Goal: Find contact information: Find contact information

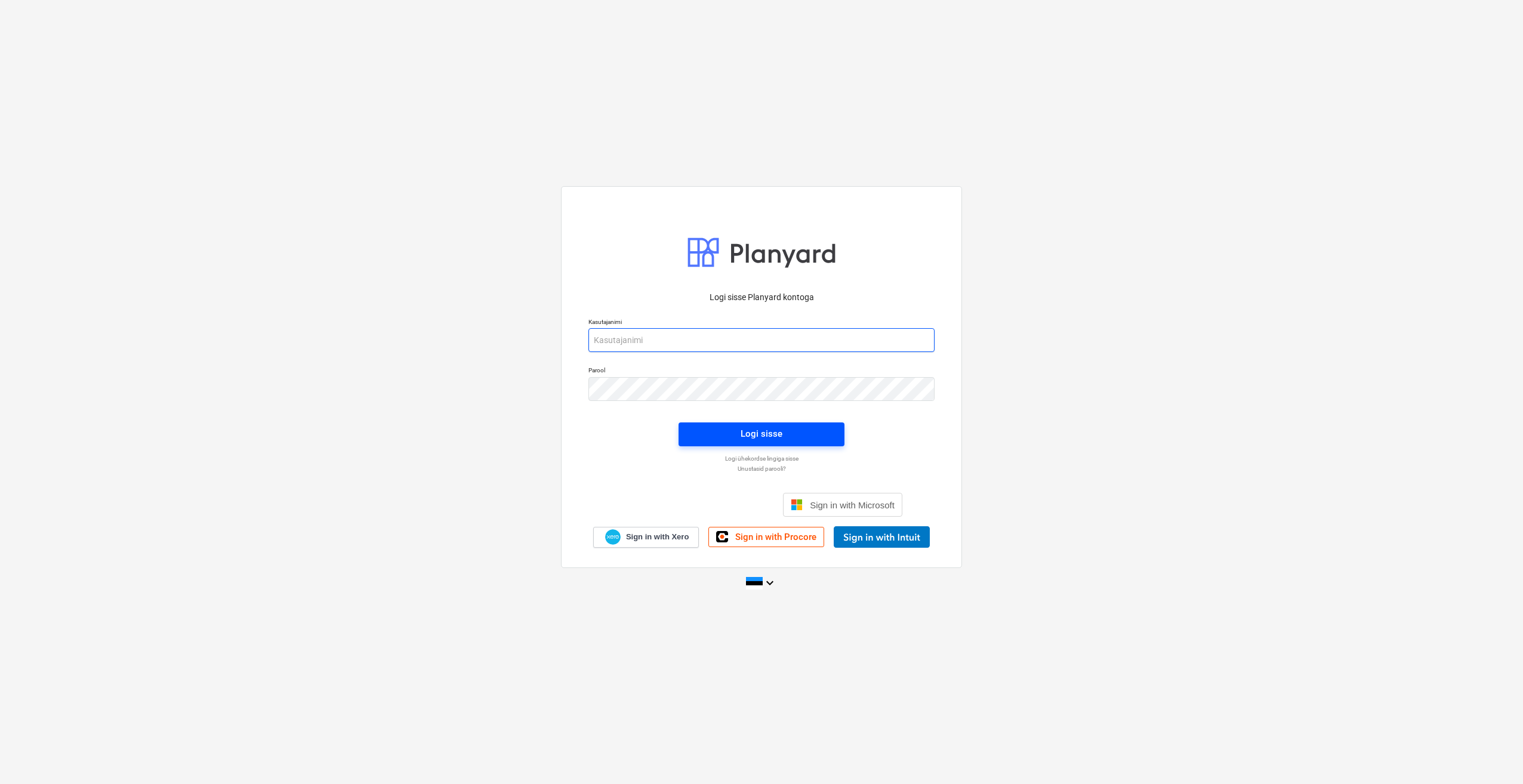
type input "[PERSON_NAME][EMAIL_ADDRESS][DOMAIN_NAME]"
click at [733, 438] on span "Logi sisse" at bounding box center [762, 434] width 137 height 16
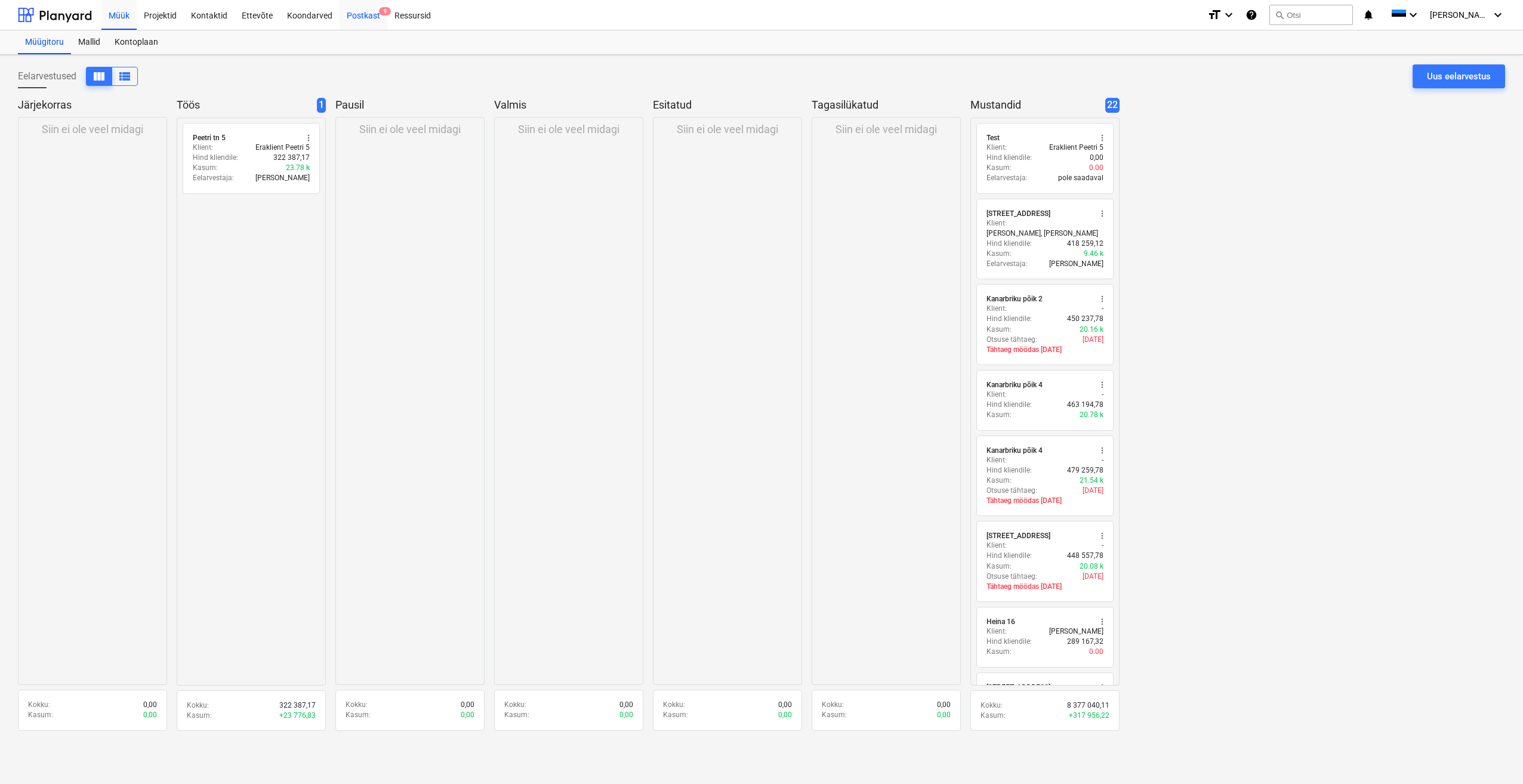
click at [360, 18] on div "Postkast 9" at bounding box center [364, 14] width 47 height 31
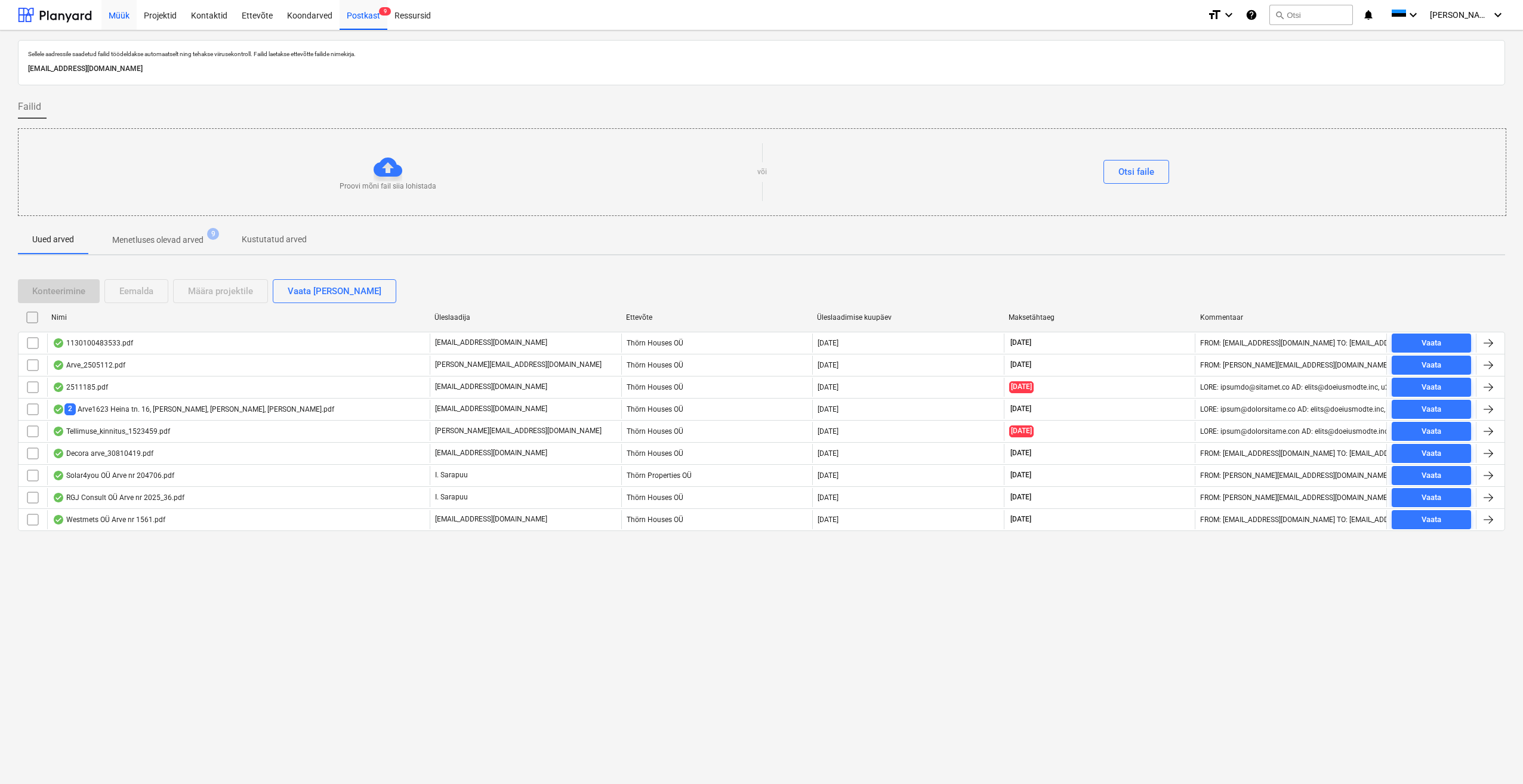
click at [123, 12] on div "Müük" at bounding box center [119, 14] width 35 height 31
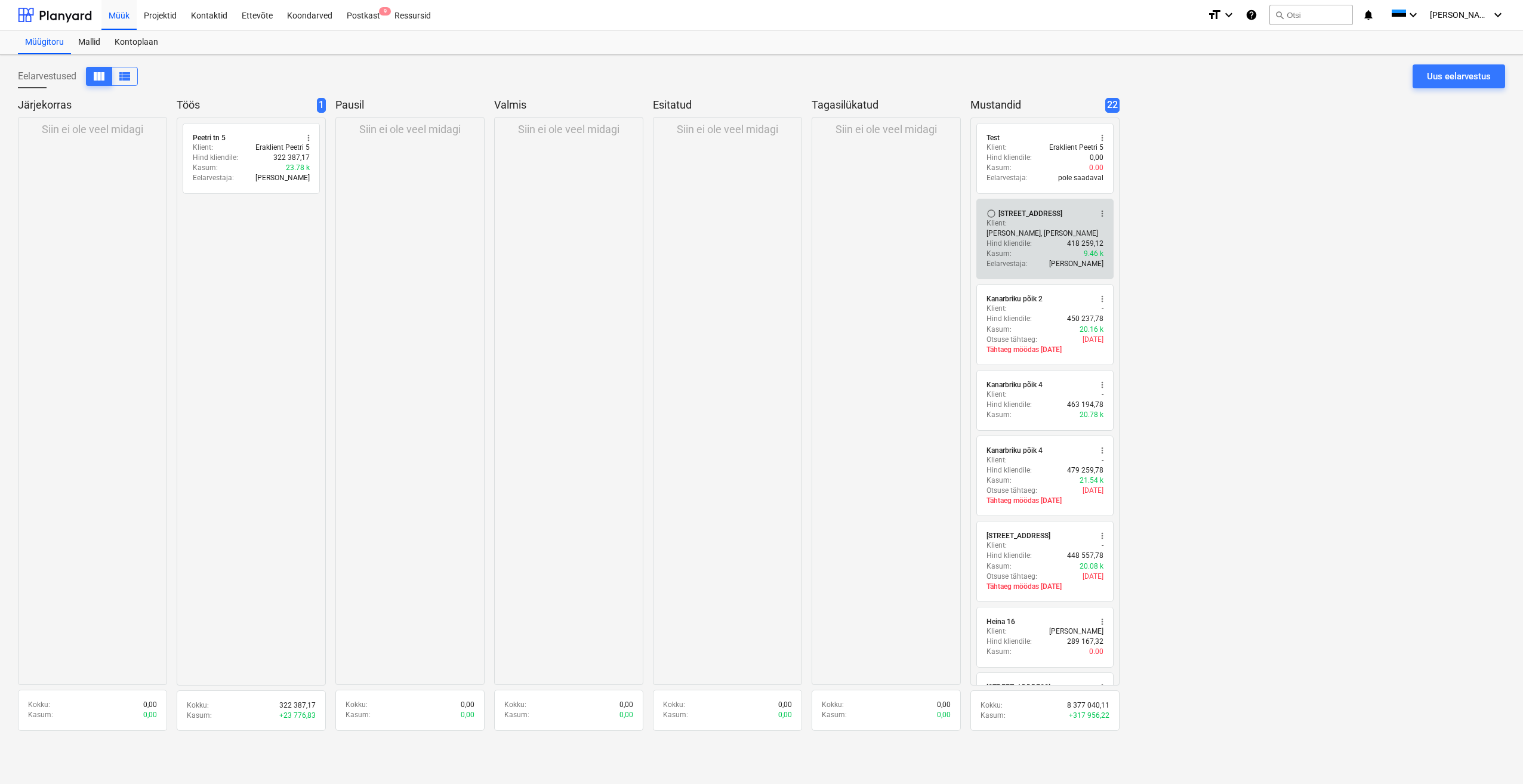
click at [1017, 239] on p "Hind kliendile :" at bounding box center [1009, 244] width 46 height 11
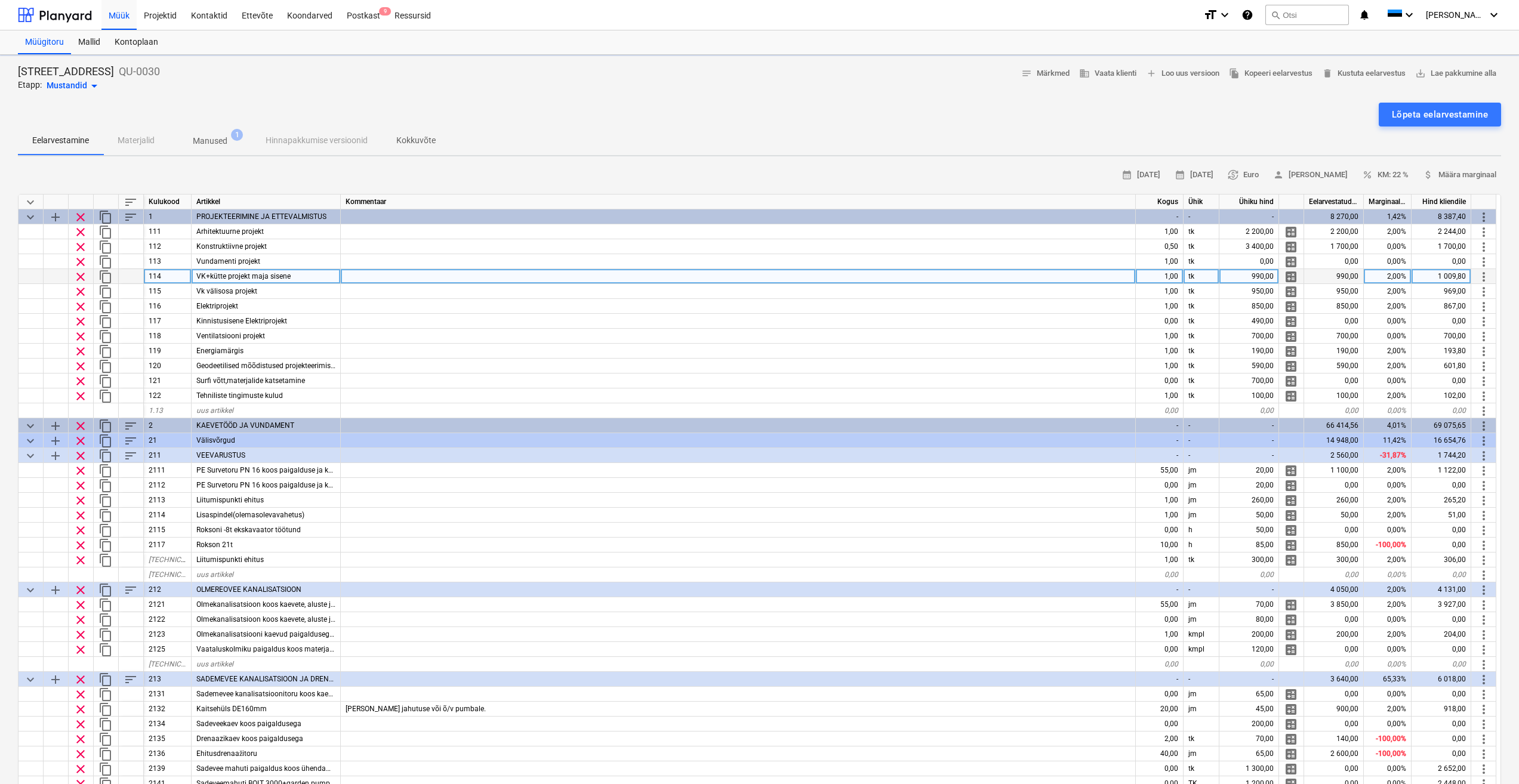
type textarea "x"
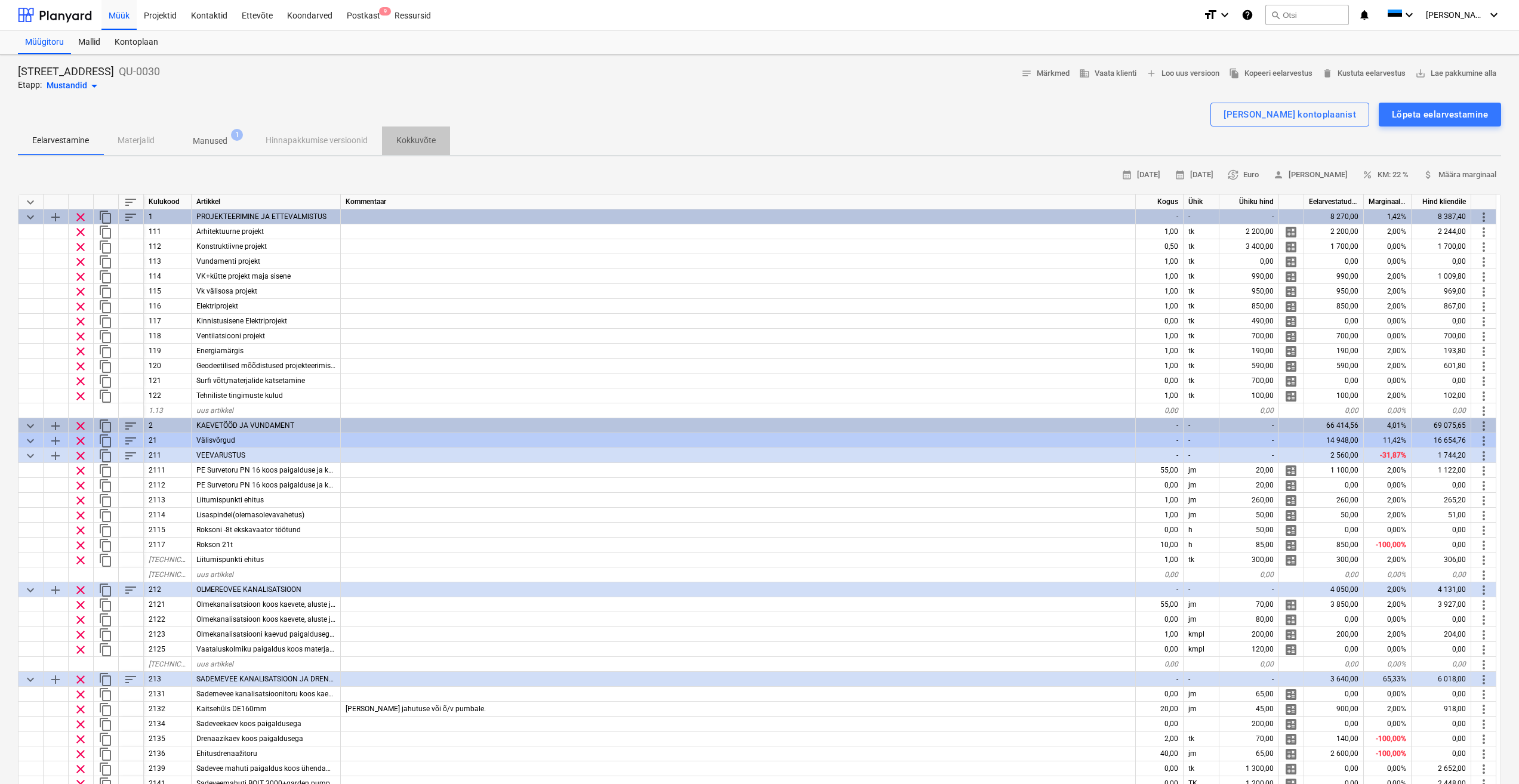
click at [422, 141] on p "Kokkuvõte" at bounding box center [415, 140] width 40 height 12
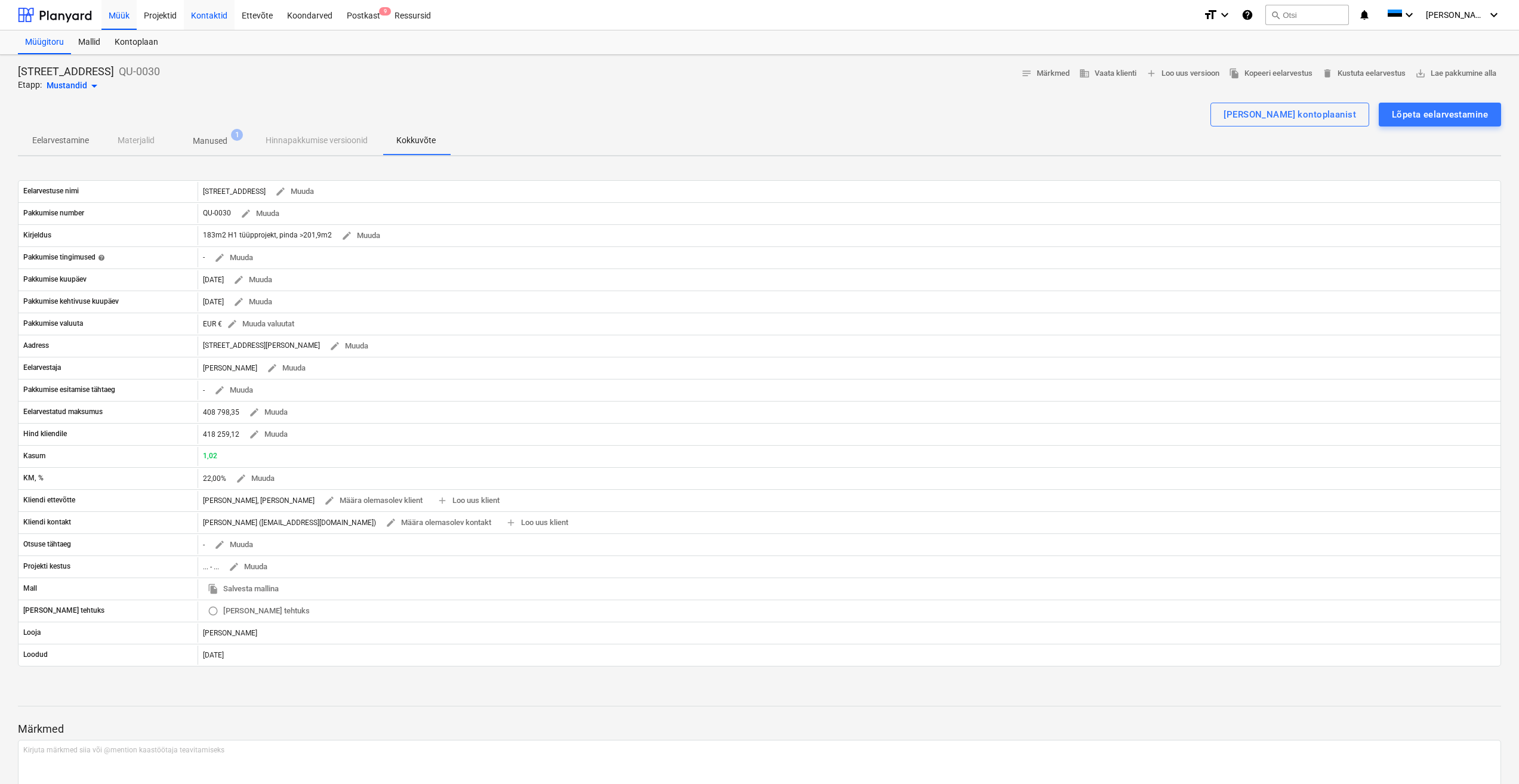
click at [215, 18] on div "Kontaktid" at bounding box center [209, 14] width 51 height 31
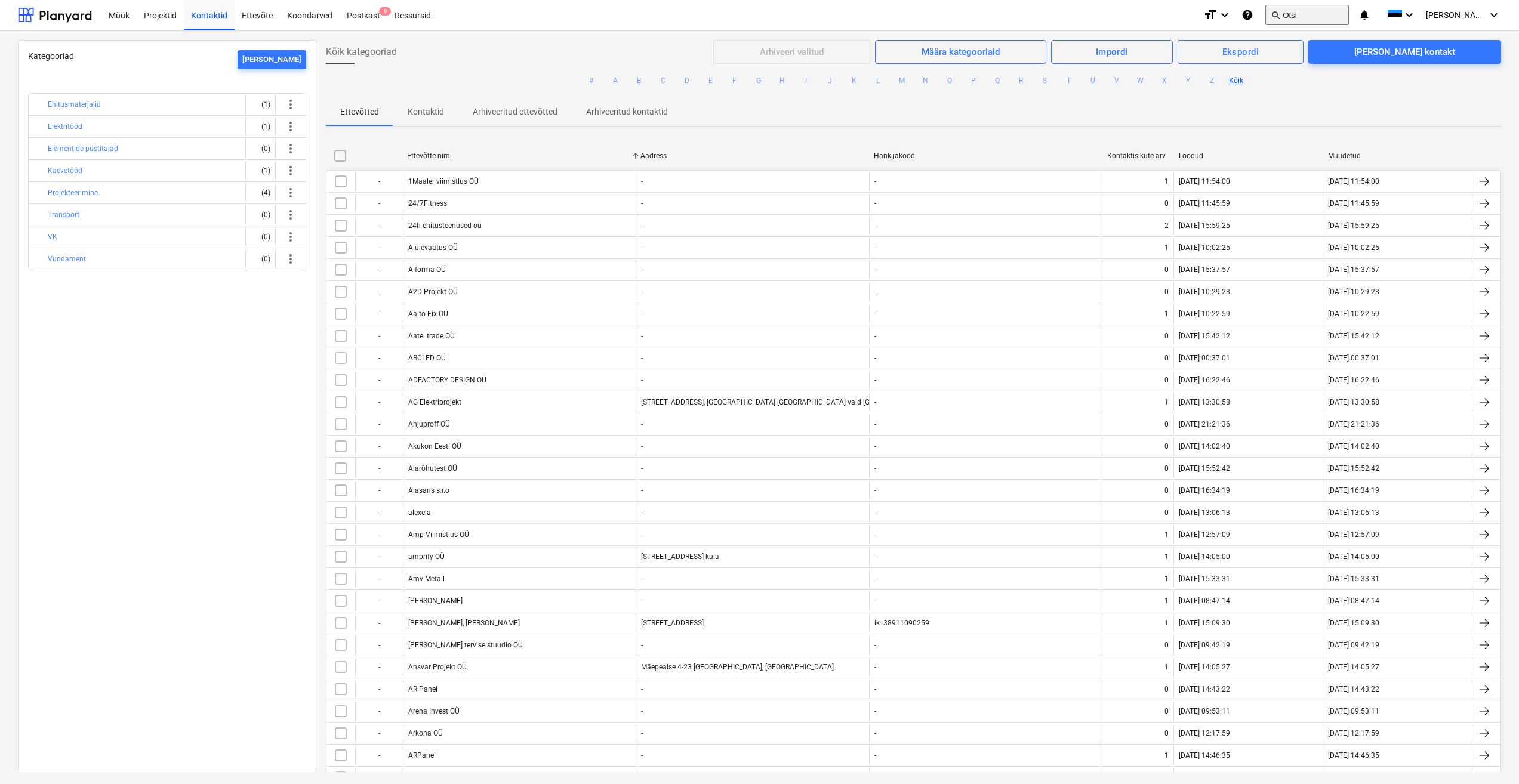
click at [1309, 11] on button "search Otsi" at bounding box center [1307, 14] width 83 height 20
click at [1314, 16] on button "search Otsi" at bounding box center [1307, 14] width 83 height 20
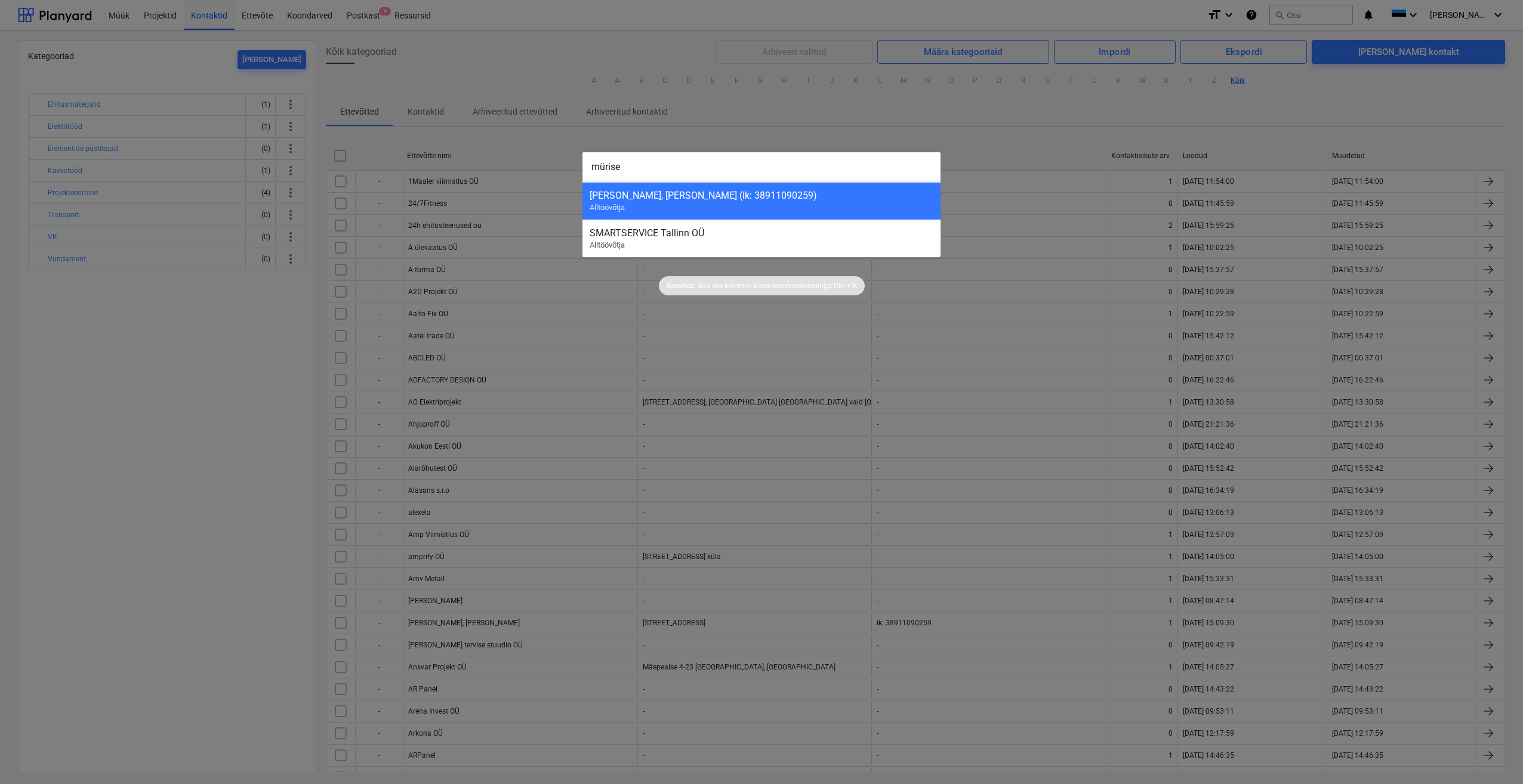
type input "mürisep"
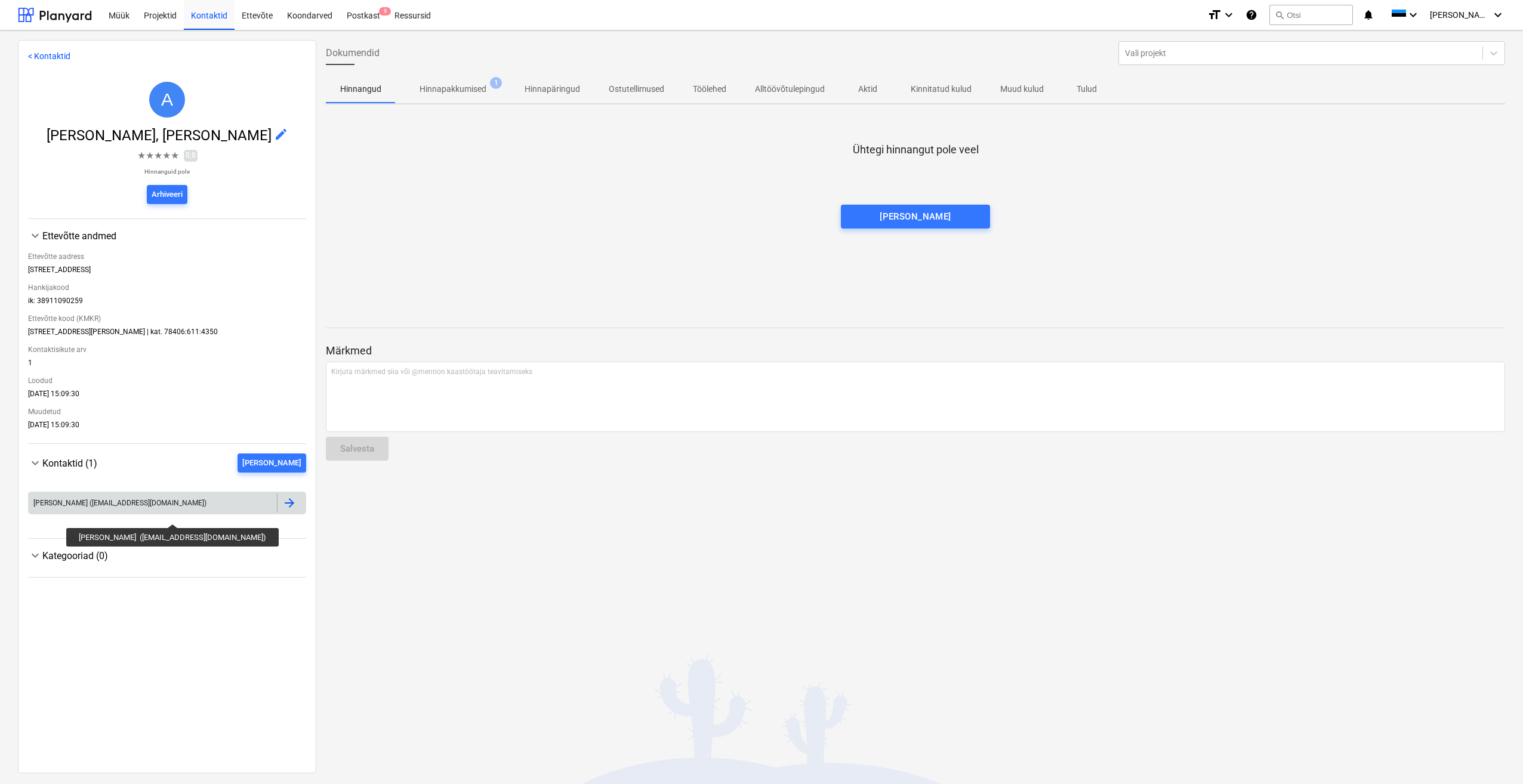
click at [148, 507] on div "[PERSON_NAME] ([EMAIL_ADDRESS][DOMAIN_NAME])" at bounding box center [119, 503] width 173 height 9
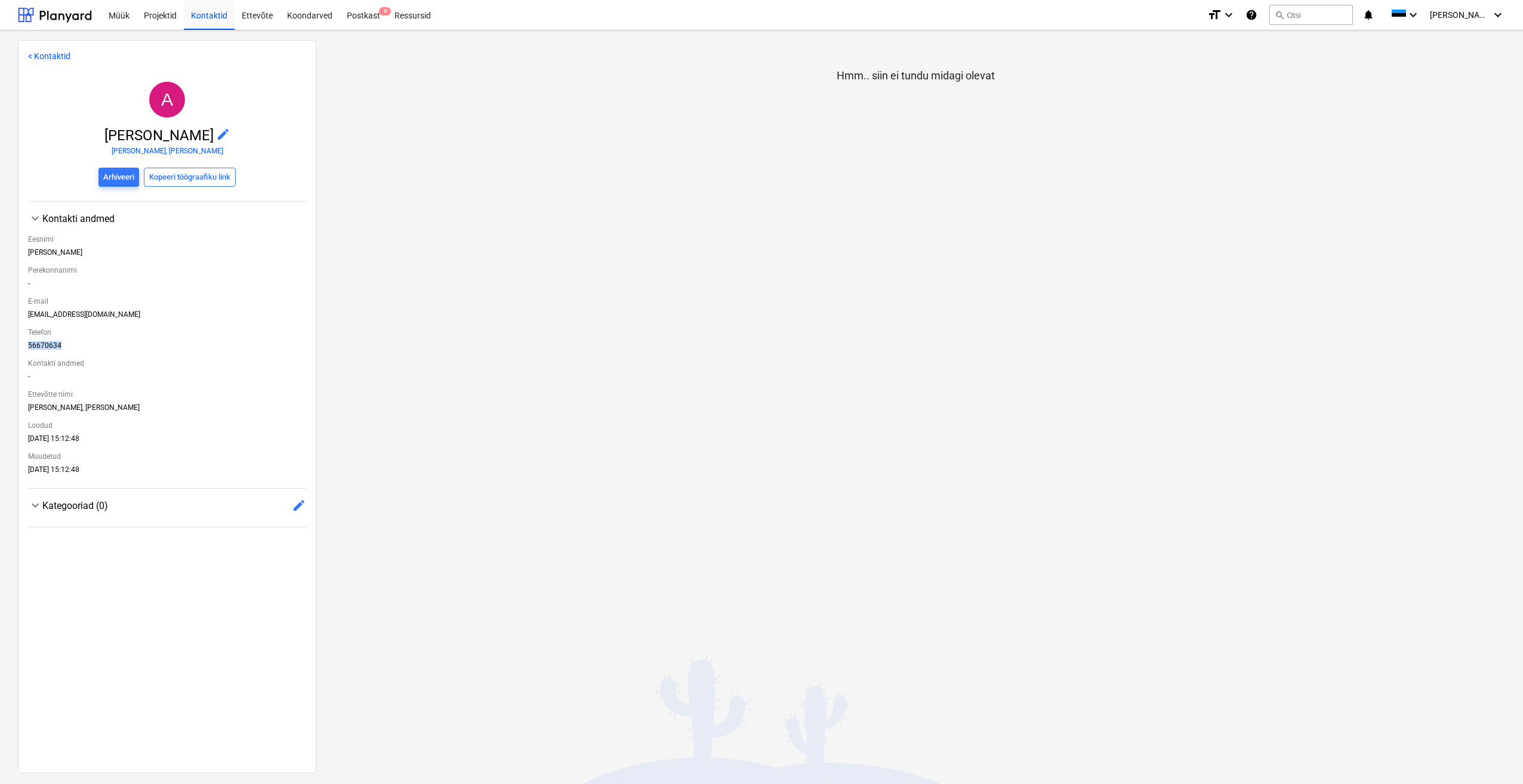
drag, startPoint x: 68, startPoint y: 348, endPoint x: 27, endPoint y: 349, distance: 41.0
click at [27, 349] on div "< Kontaktid A [PERSON_NAME] edit [PERSON_NAME], [PERSON_NAME] töögraafiku link …" at bounding box center [167, 406] width 299 height 733
copy div "56670634"
click at [114, 17] on div "Müük" at bounding box center [119, 14] width 35 height 31
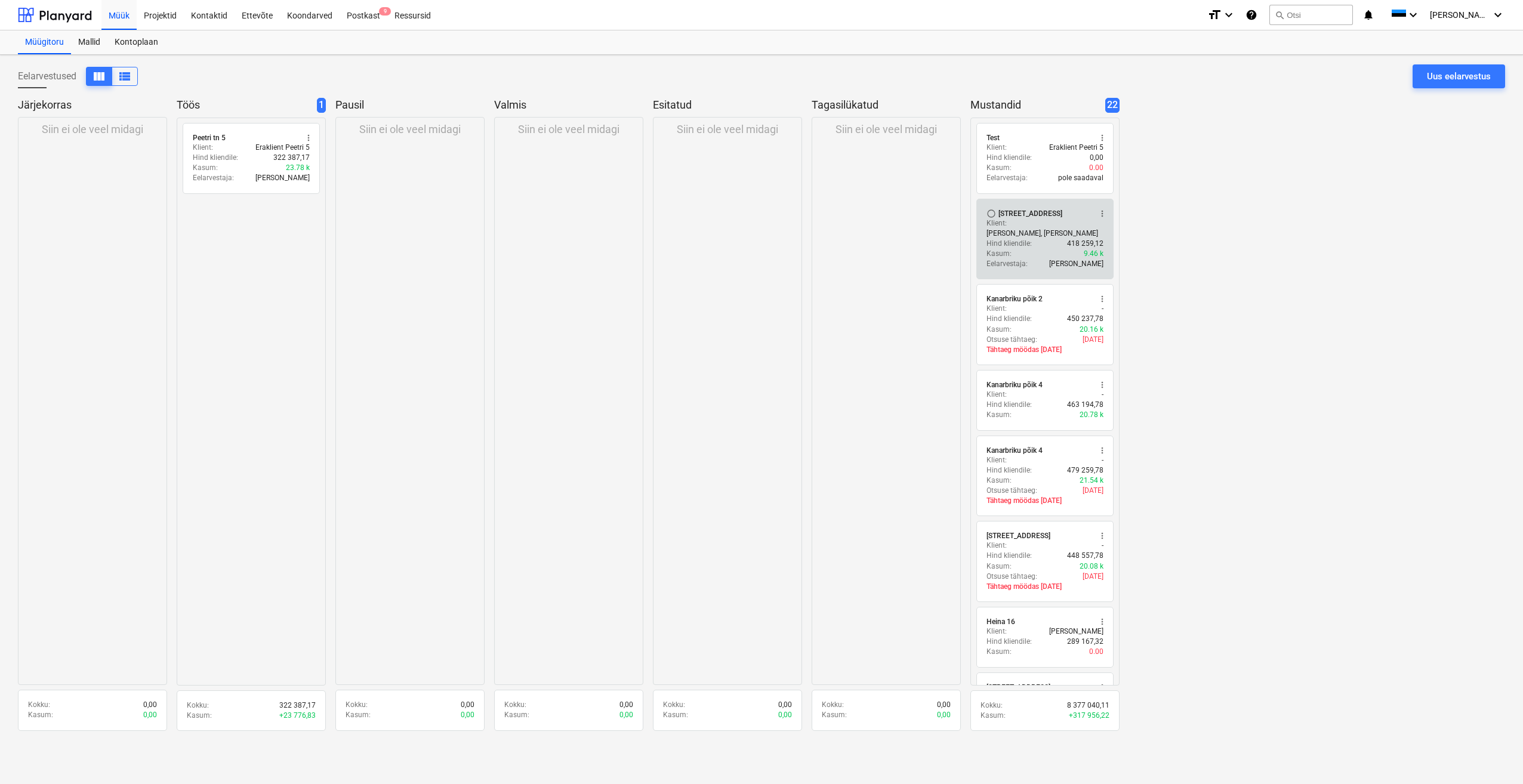
click at [1014, 239] on p "Hind kliendile :" at bounding box center [1009, 244] width 46 height 11
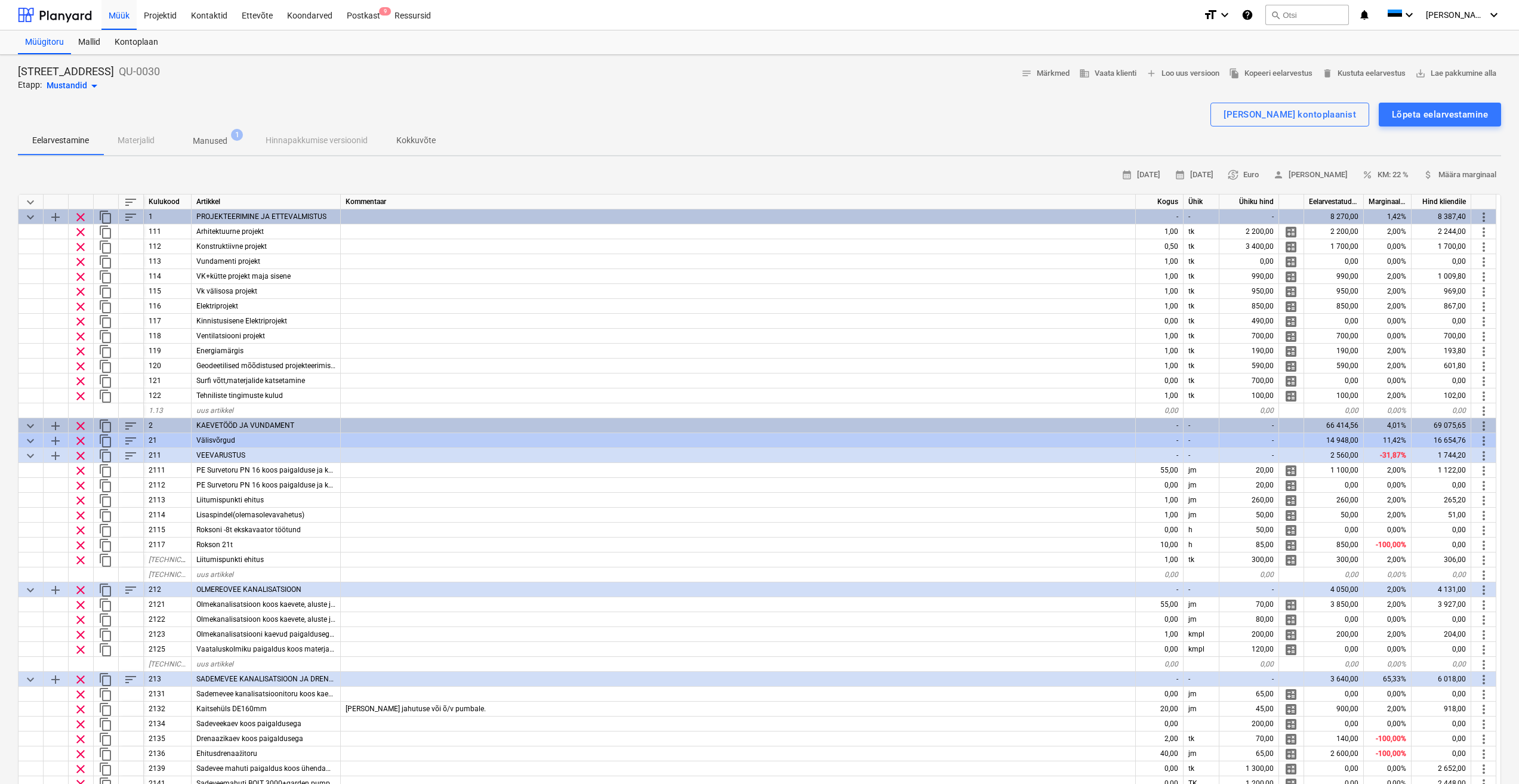
click at [28, 202] on span "keyboard_arrow_down" at bounding box center [31, 202] width 14 height 14
type textarea "x"
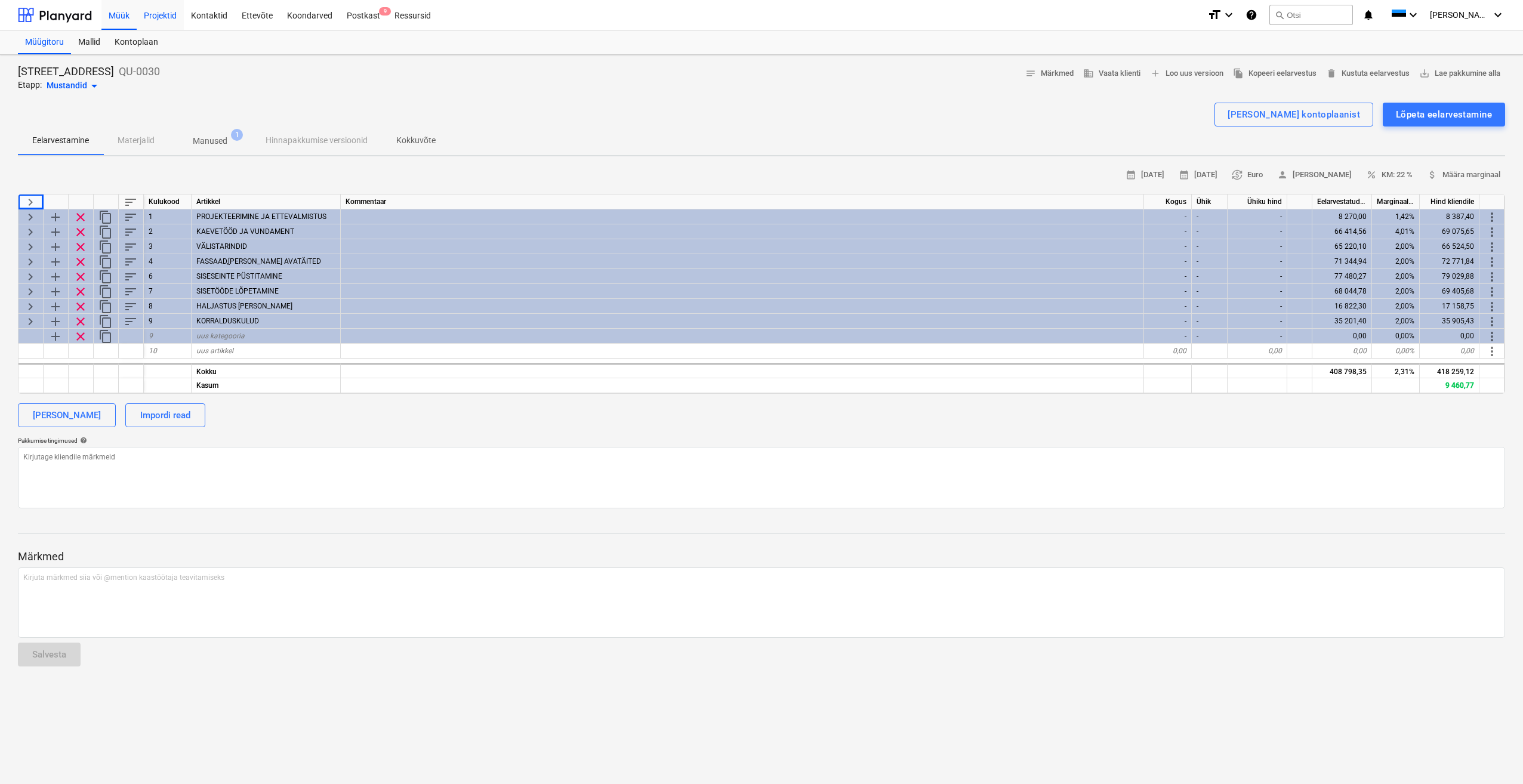
click at [173, 16] on div "Projektid" at bounding box center [161, 14] width 47 height 31
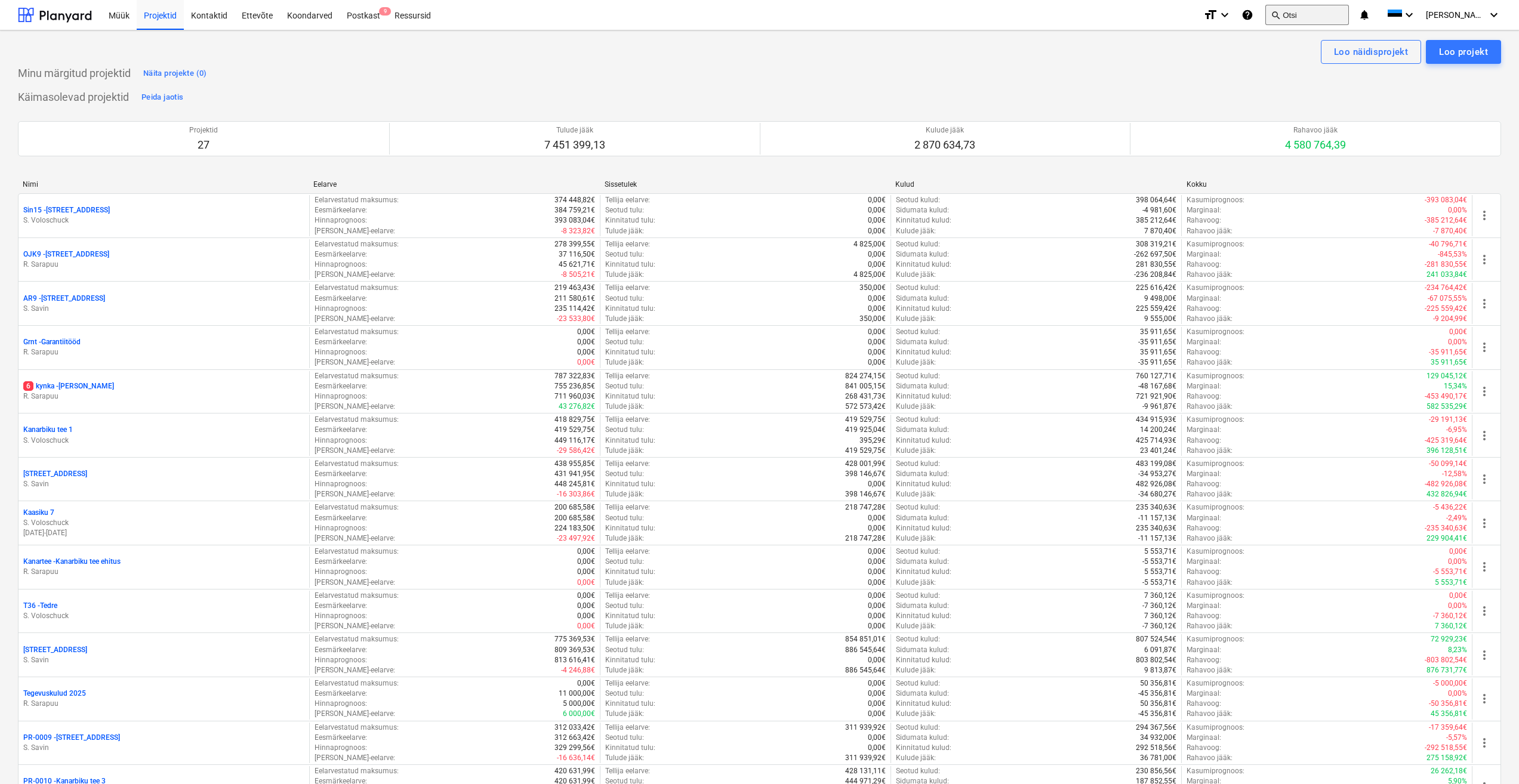
click at [1314, 11] on button "search Otsi" at bounding box center [1307, 14] width 83 height 20
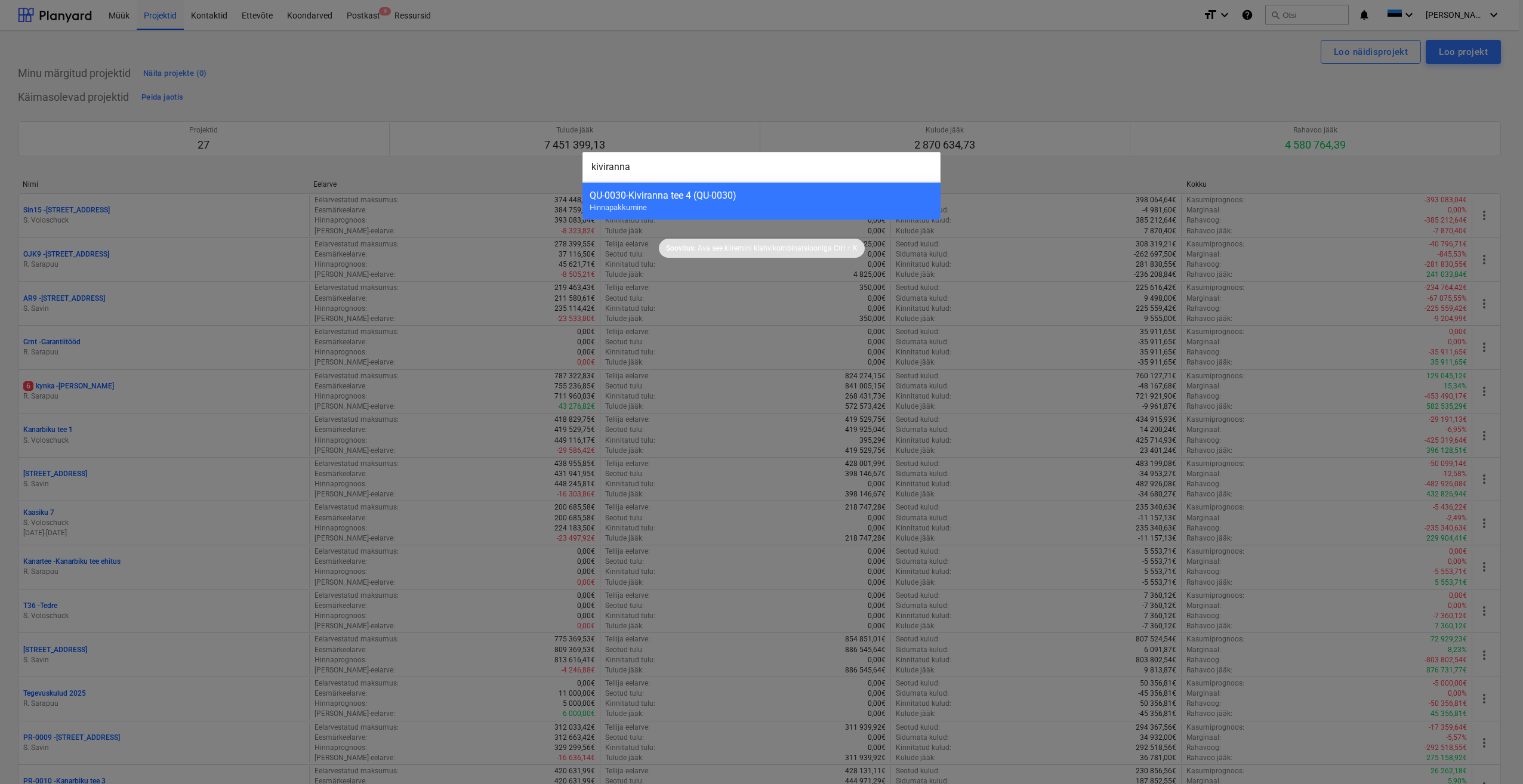
type input "kiviranna"
click at [691, 195] on div "QU-0030 - Kiviranna tee 4 (QU-0030)" at bounding box center [761, 195] width 343 height 11
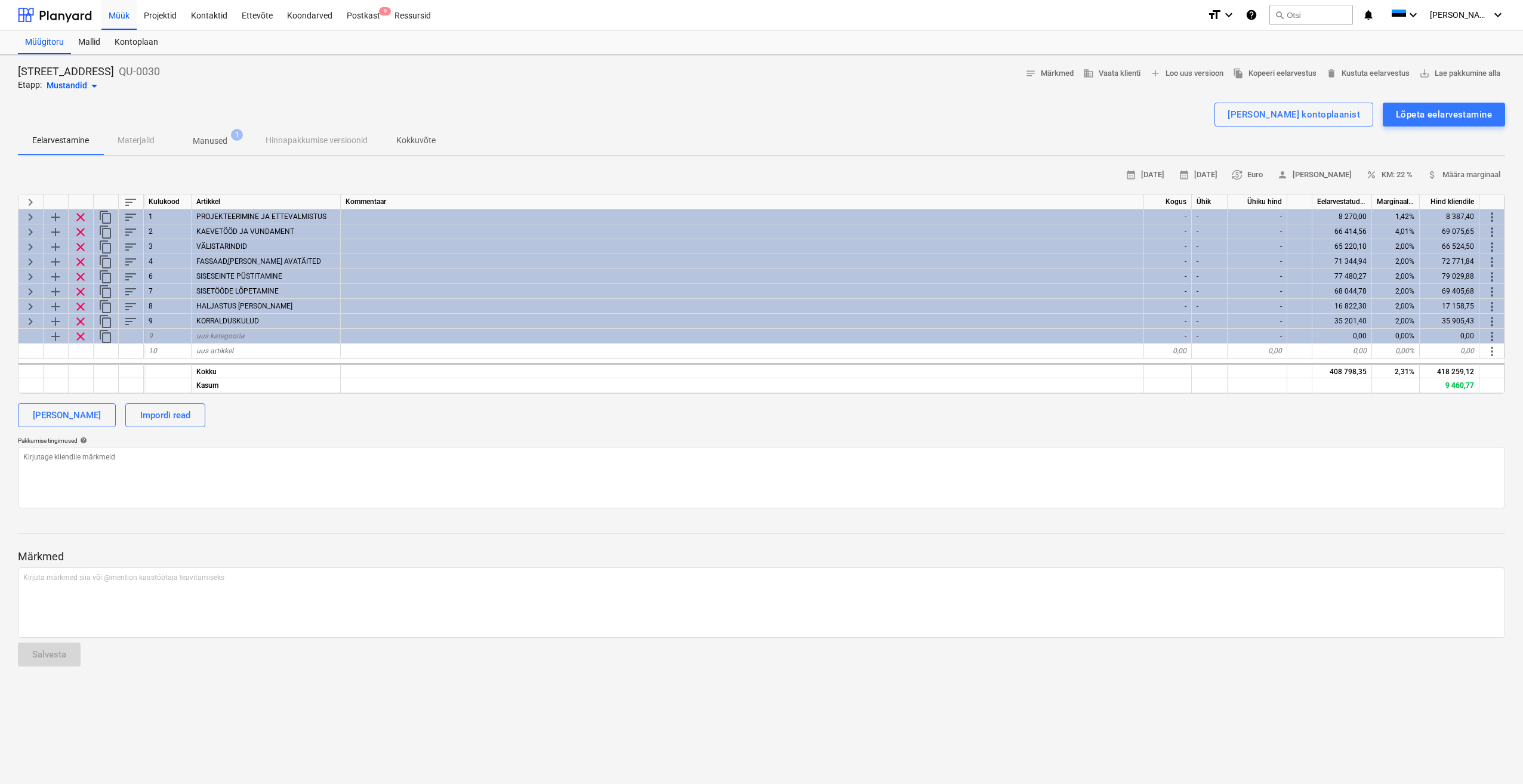
drag, startPoint x: 549, startPoint y: 126, endPoint x: 553, endPoint y: 109, distance: 17.5
click at [682, 80] on div "Kiviranna tee 4 QU-0030 Etapp: Mustandid arrow_drop_down notes Märkmed business…" at bounding box center [761, 78] width 1487 height 29
click at [45, 37] on div "Müügitoru" at bounding box center [44, 42] width 53 height 24
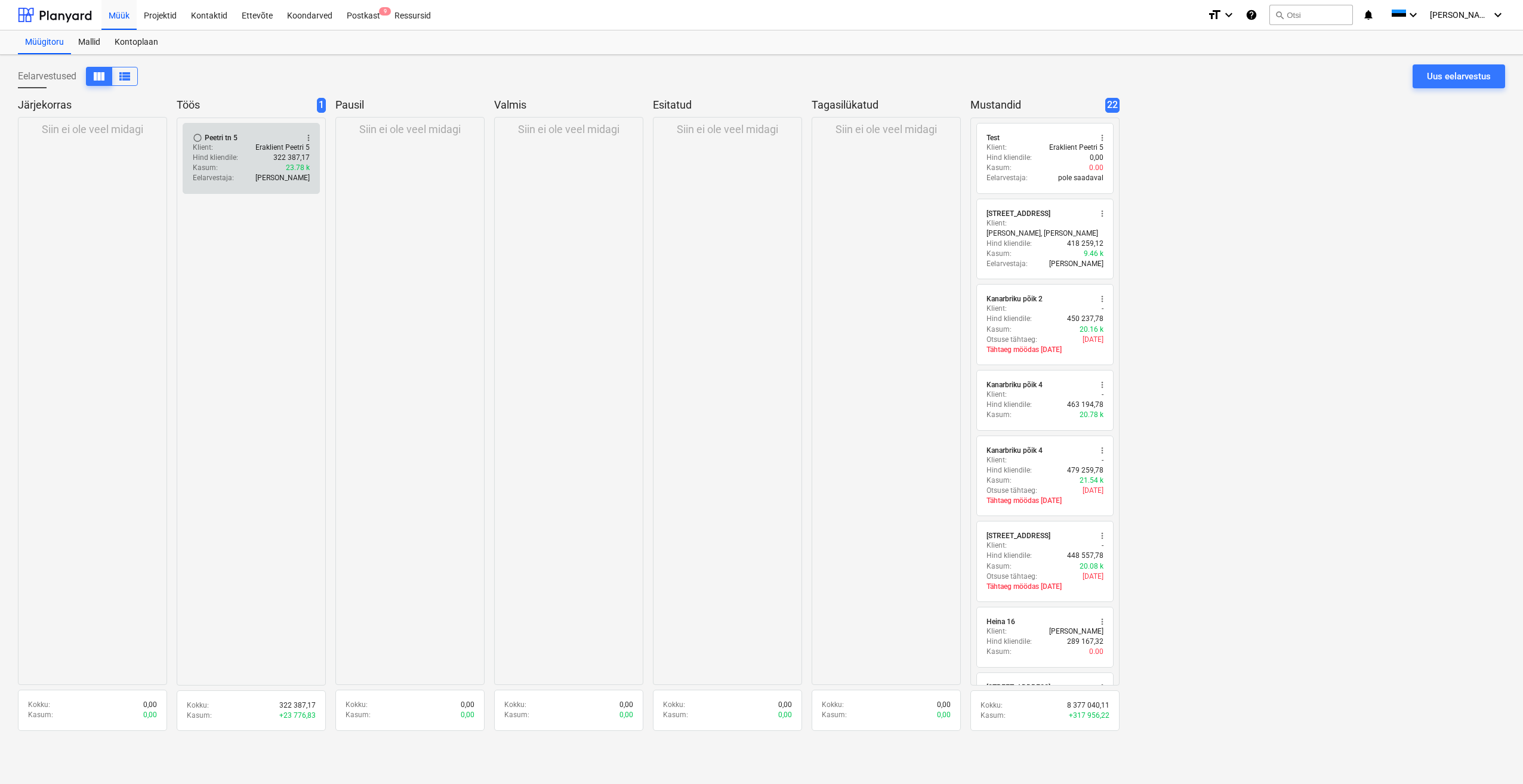
click at [233, 155] on p "Hind kliendile :" at bounding box center [216, 158] width 46 height 11
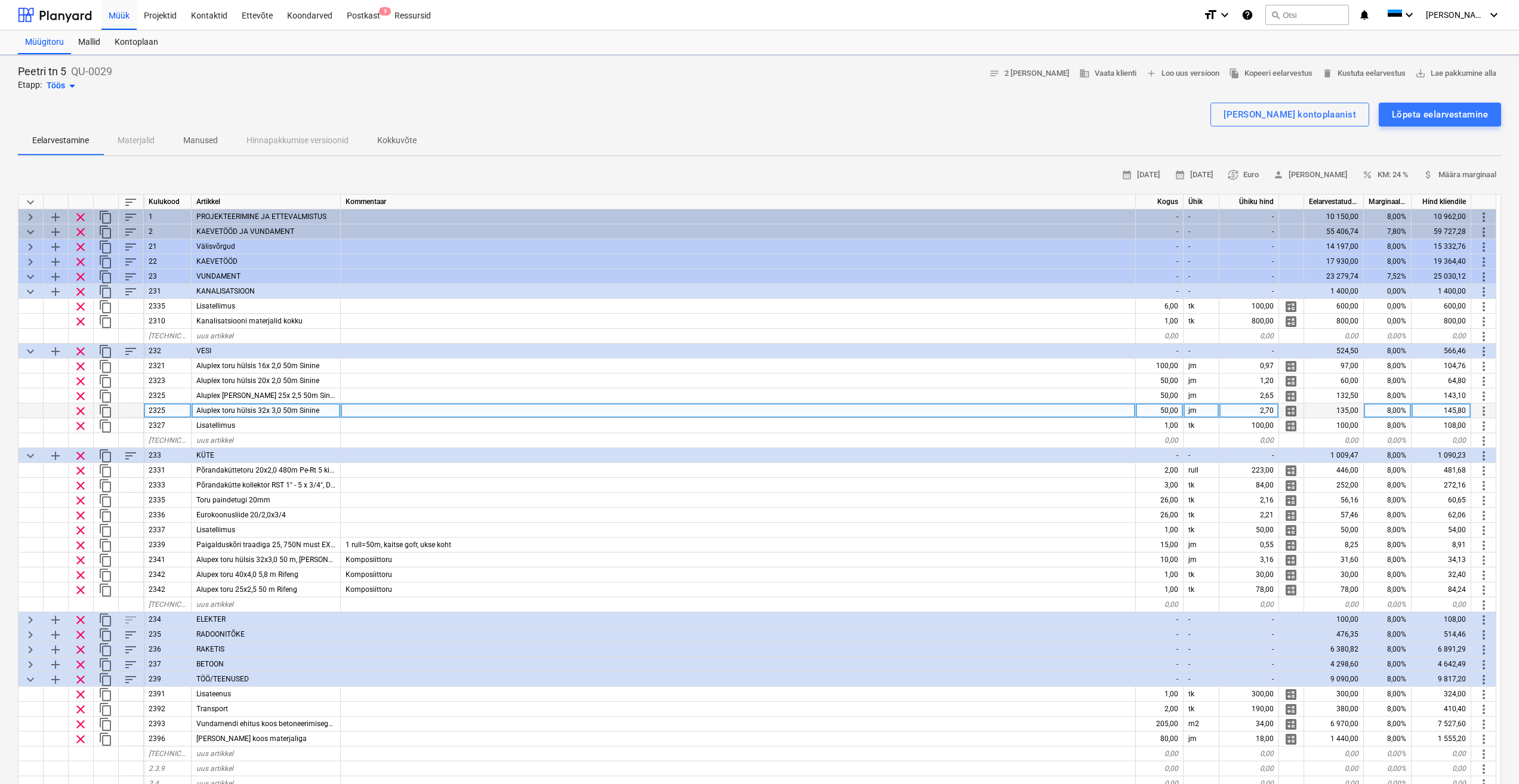
type textarea "x"
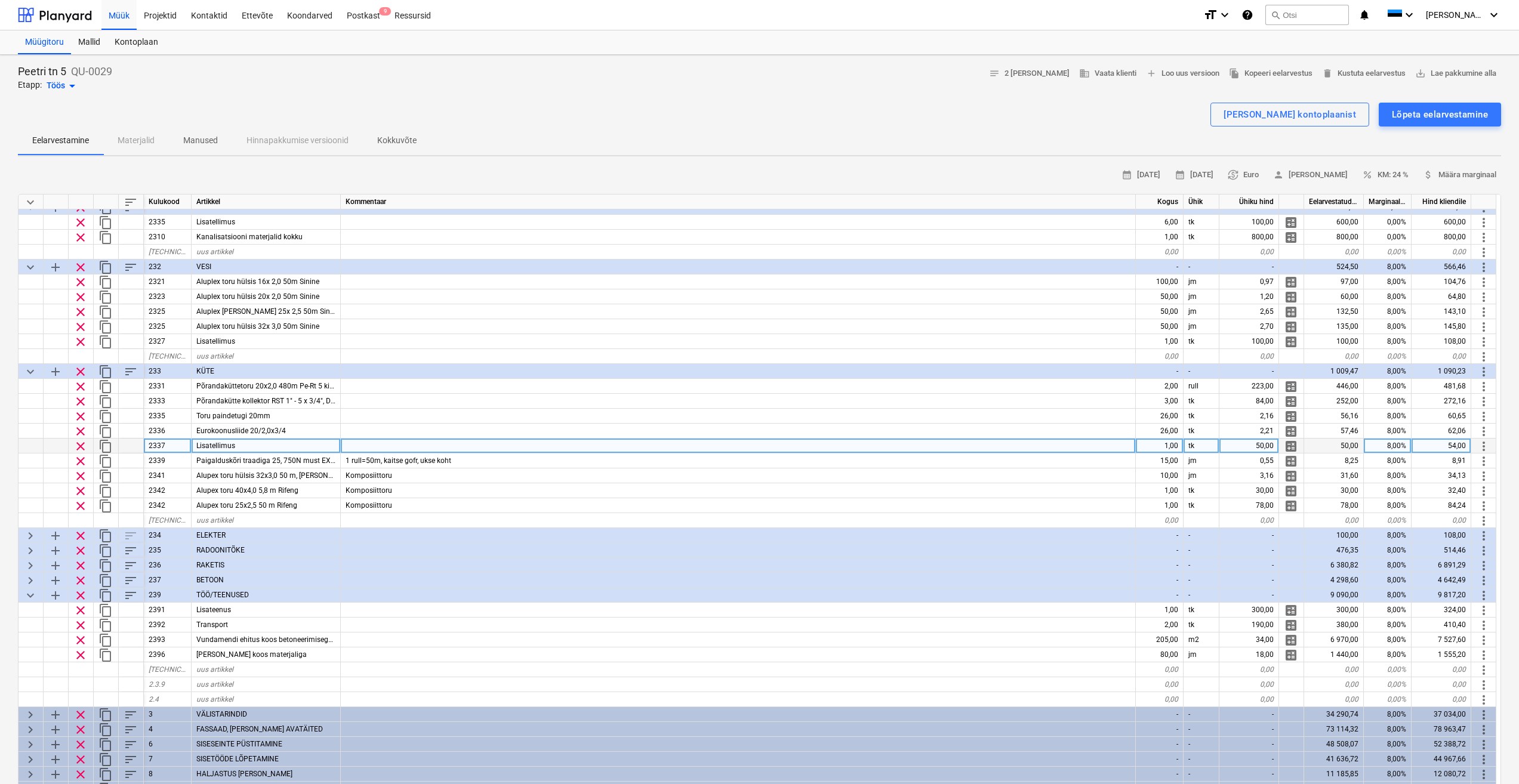
scroll to position [105, 0]
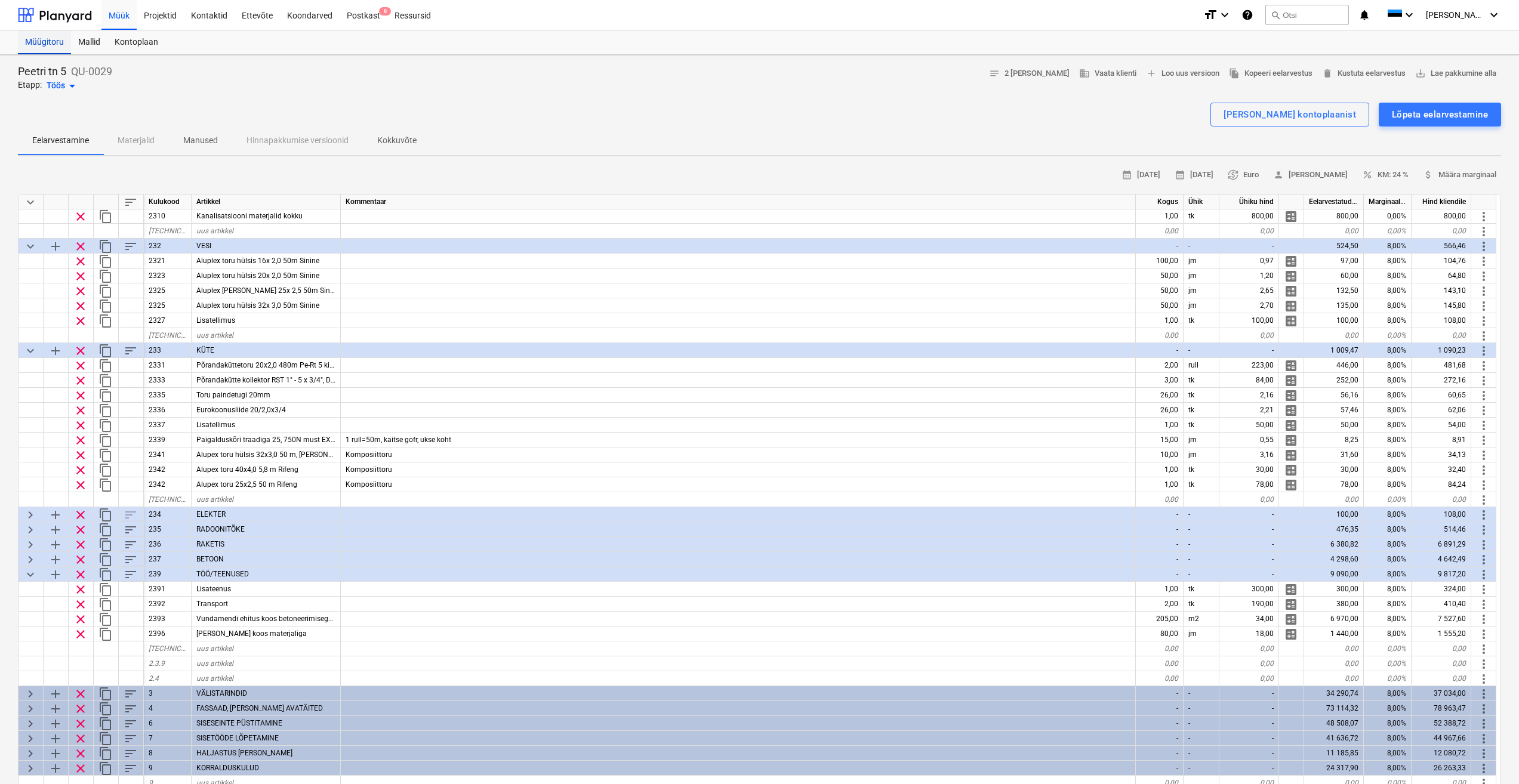
click at [48, 43] on div "Müügitoru" at bounding box center [44, 42] width 53 height 24
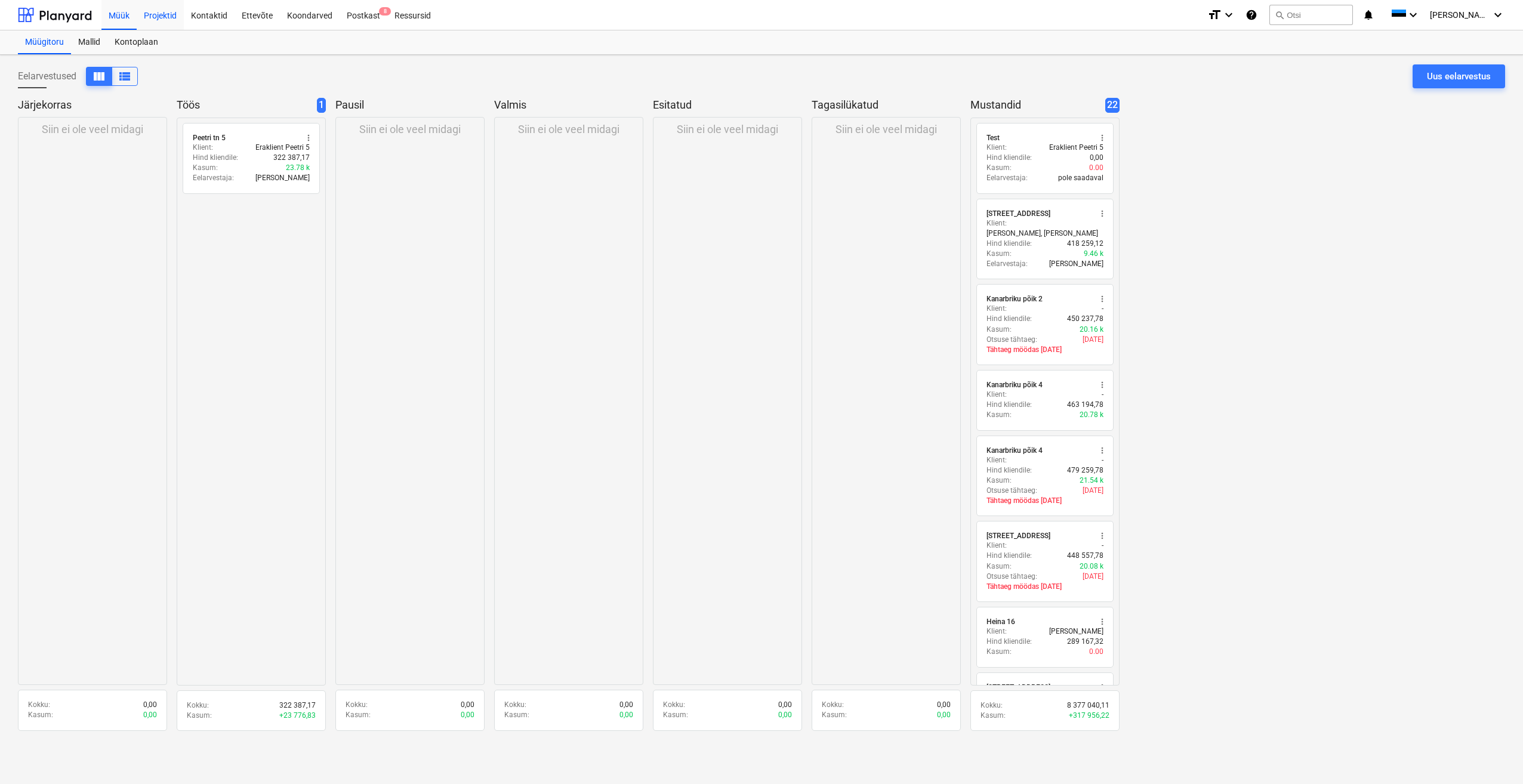
click at [160, 14] on div "Projektid" at bounding box center [161, 14] width 47 height 31
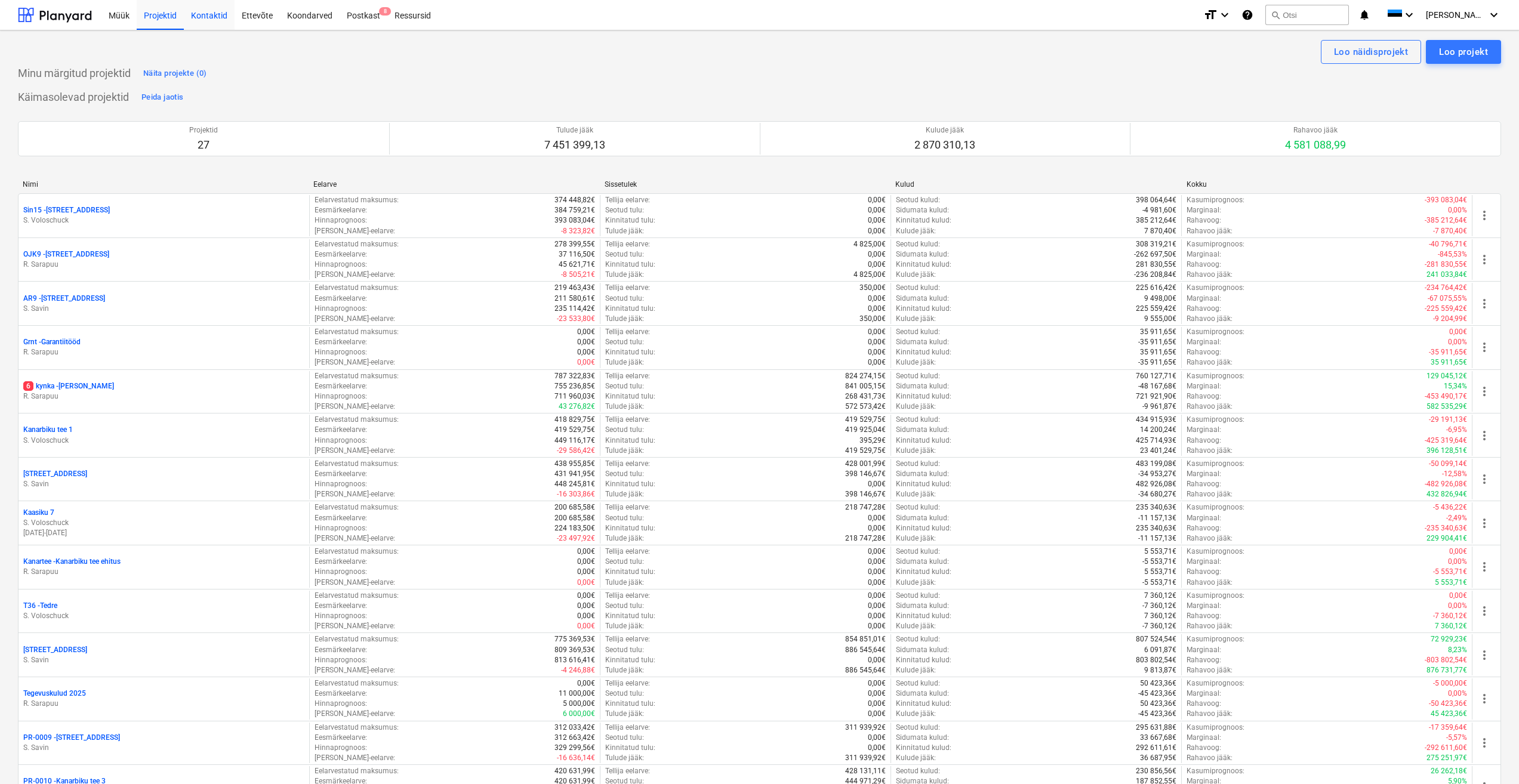
click at [217, 14] on div "Kontaktid" at bounding box center [209, 14] width 51 height 31
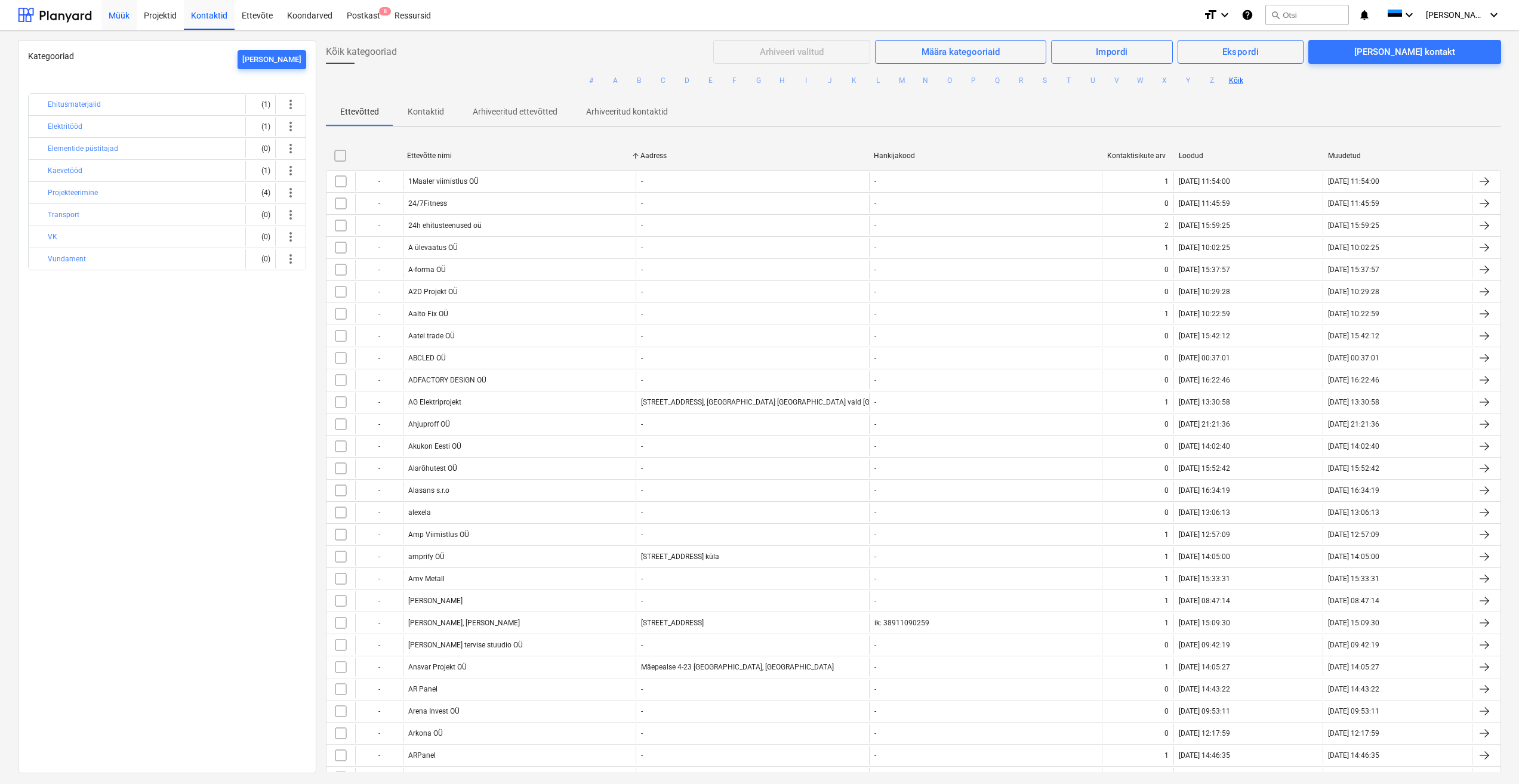
click at [122, 13] on div "Müük" at bounding box center [119, 14] width 35 height 31
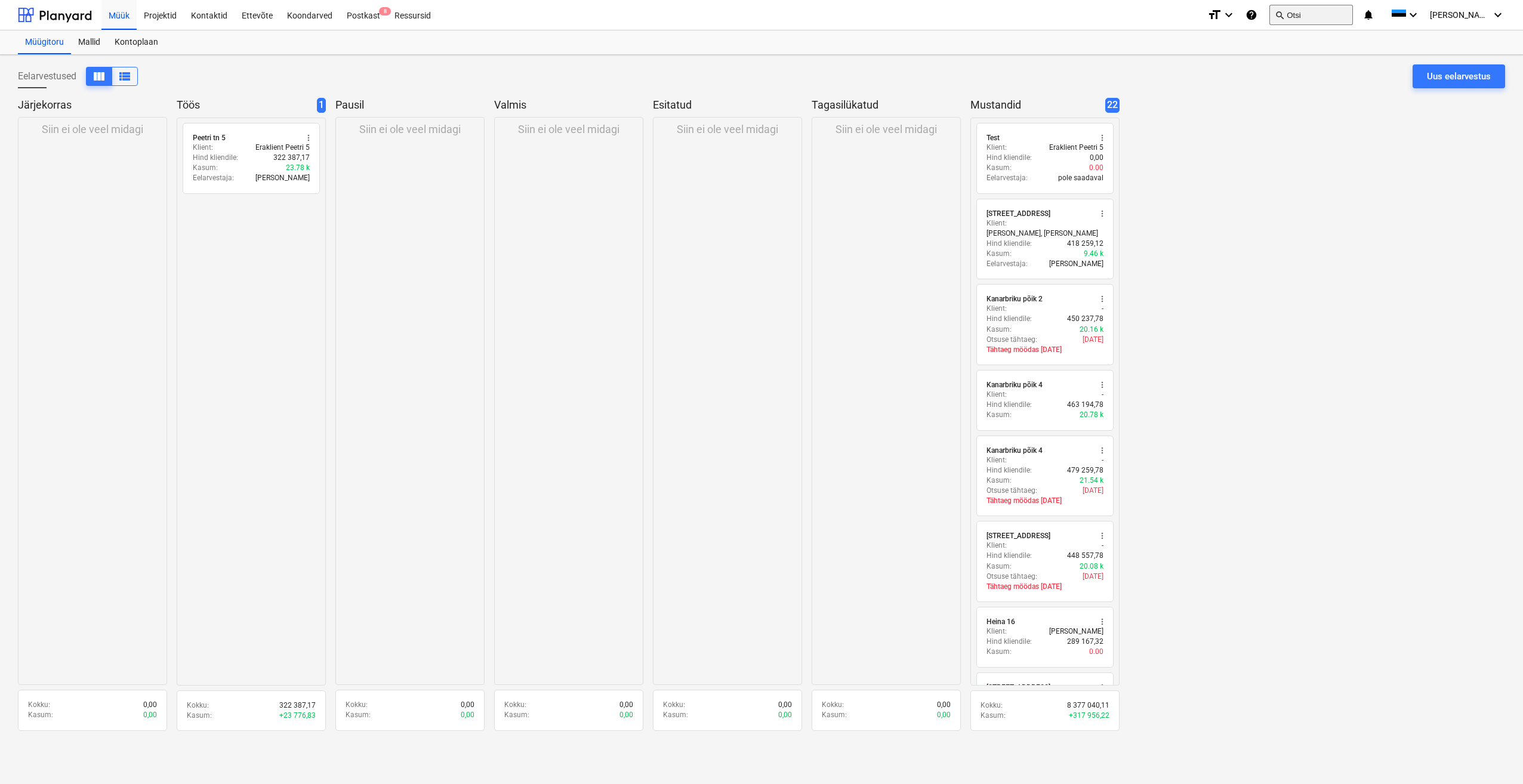
click at [1327, 11] on button "search Otsi" at bounding box center [1310, 14] width 83 height 20
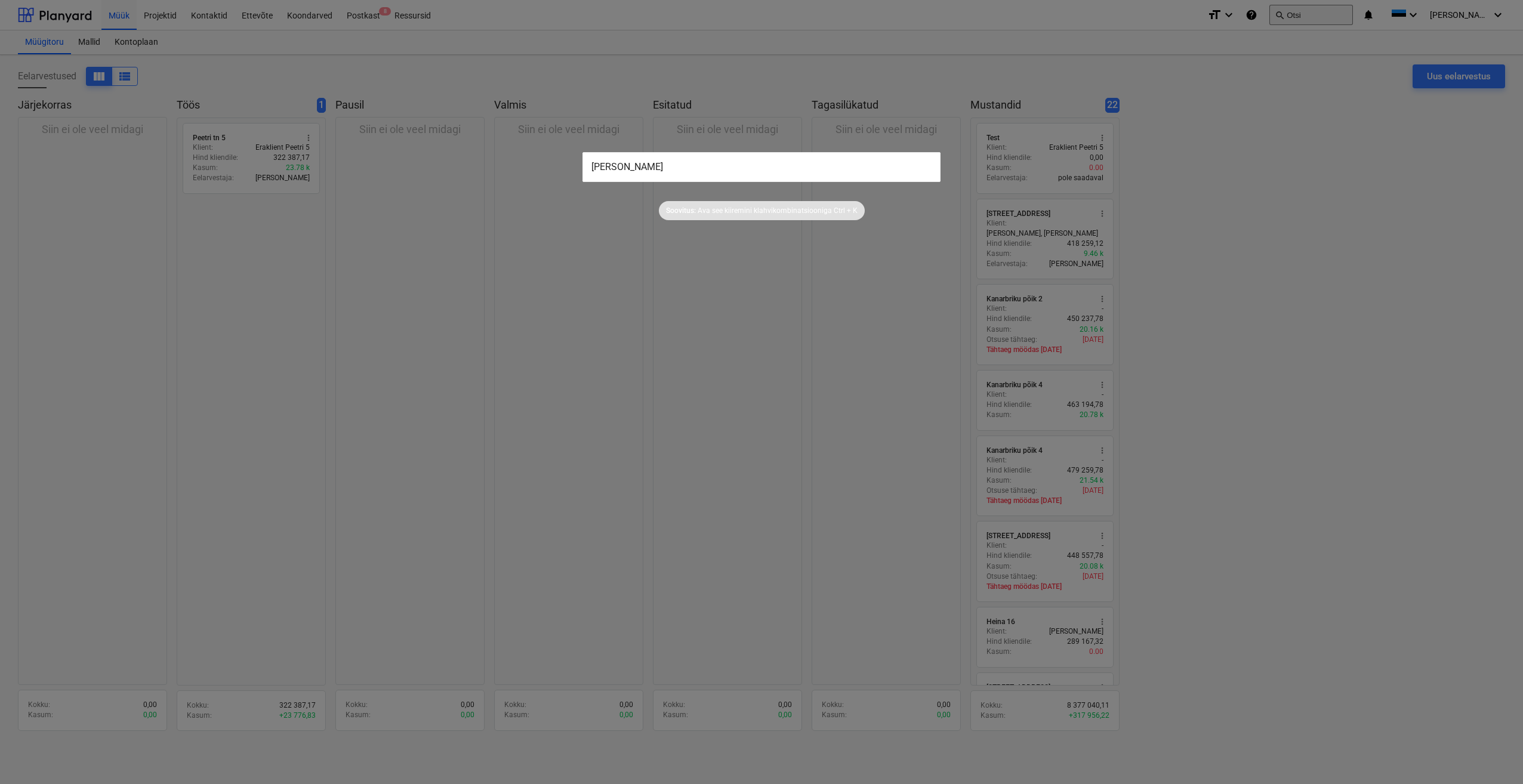
type input "[PERSON_NAME]"
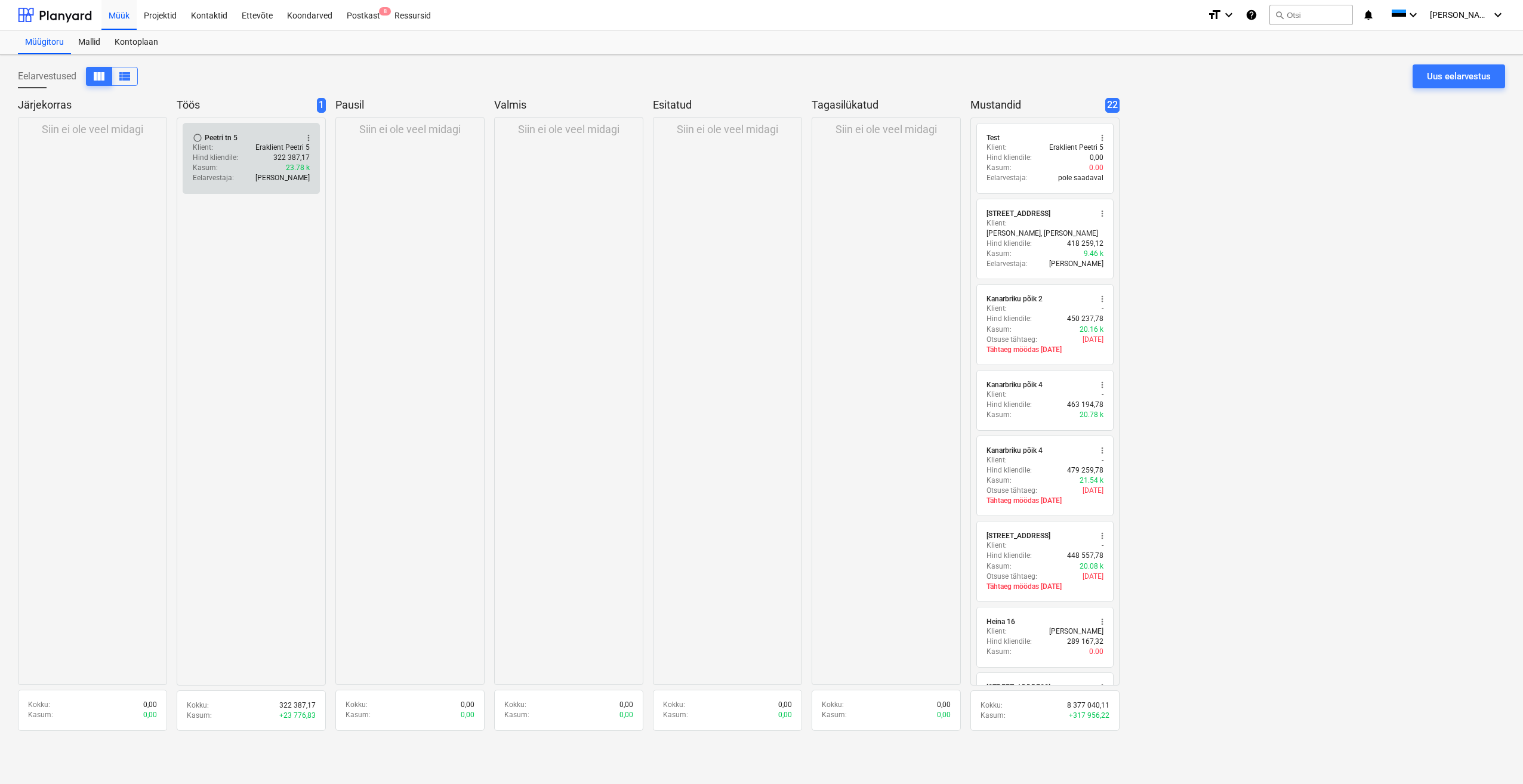
click at [232, 147] on div "Klient : Eraklient Peetri 5" at bounding box center [251, 147] width 117 height 11
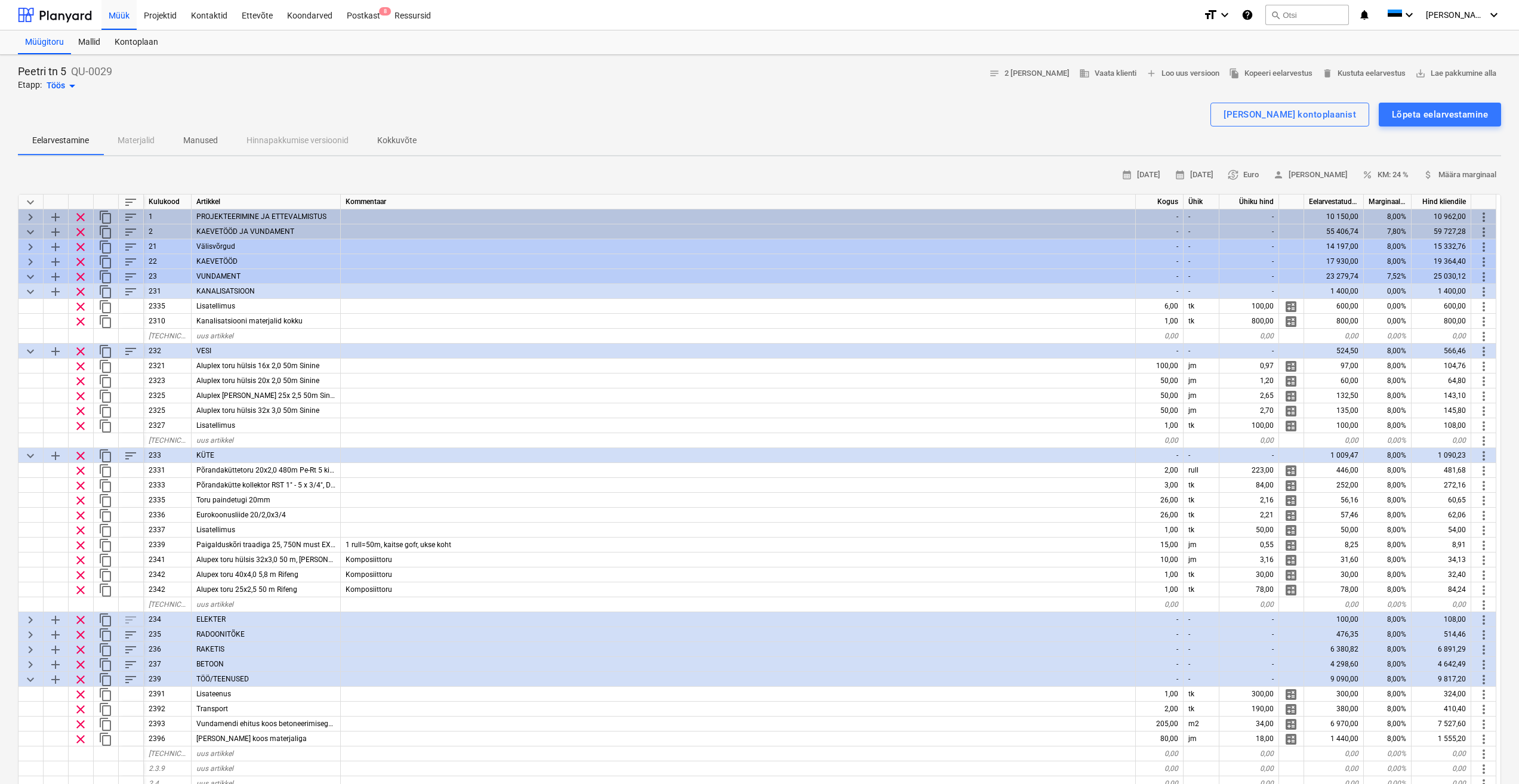
click at [378, 139] on span "Kokkuvõte" at bounding box center [396, 140] width 68 height 19
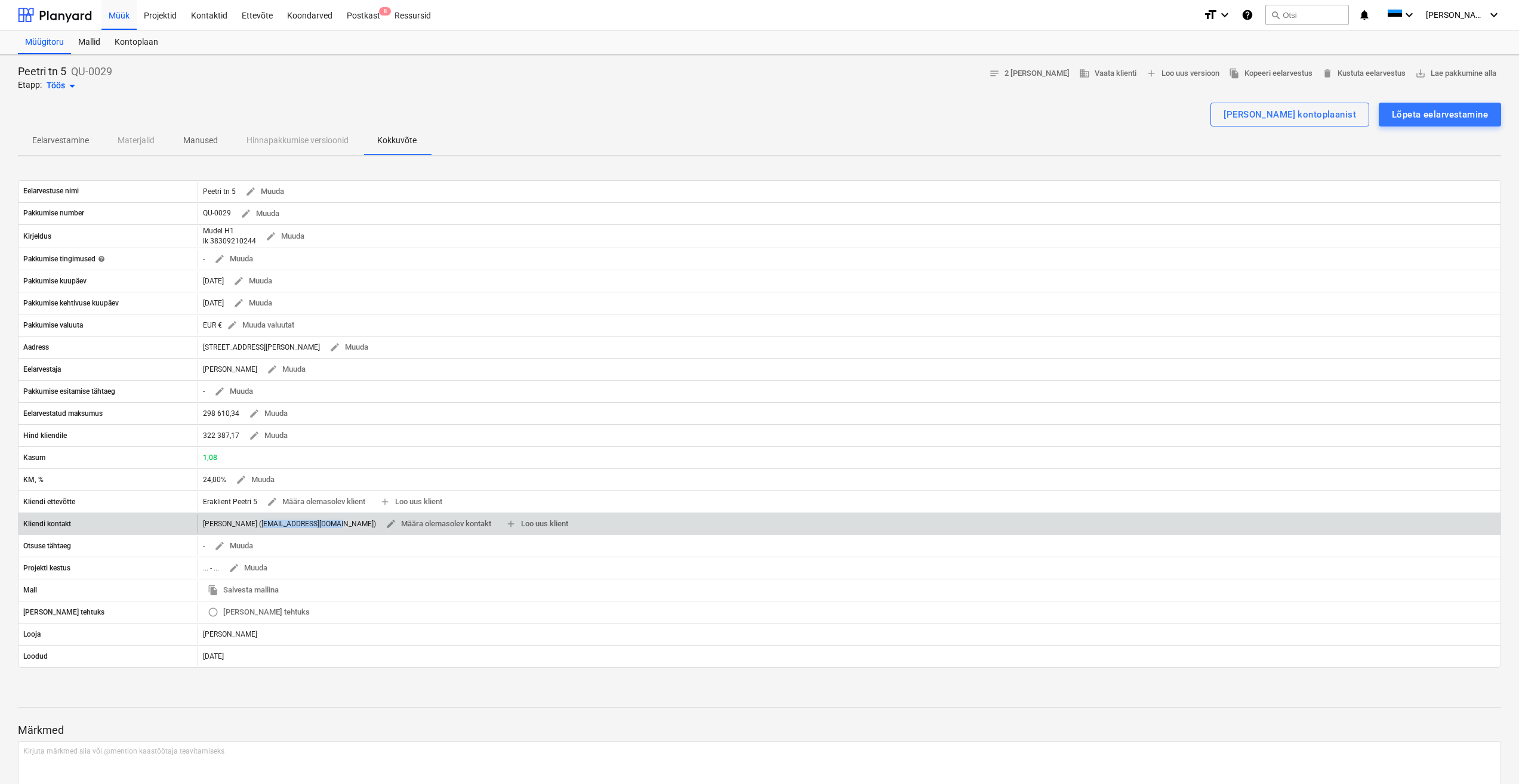
drag, startPoint x: 256, startPoint y: 525, endPoint x: 335, endPoint y: 532, distance: 79.3
click at [335, 532] on div "[PERSON_NAME] ([EMAIL_ADDRESS][DOMAIN_NAME]) edit Määra olemasolev kontakt add …" at bounding box center [387, 523] width 370 height 18
copy div "[EMAIL_ADDRESS][DOMAIN_NAME]"
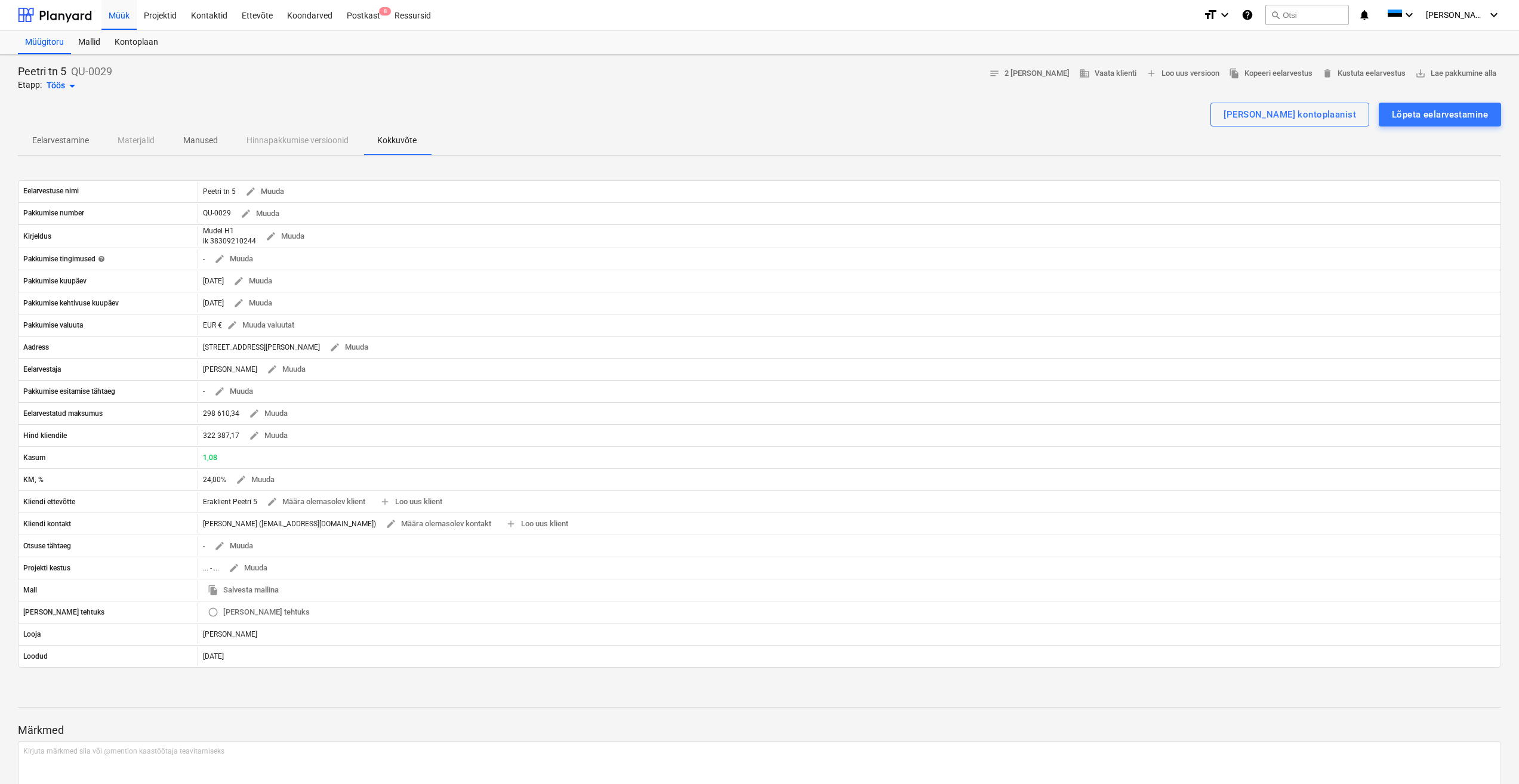
click at [409, 679] on div "Eelarvestuse nimi Peetri tn 5 edit Muuda Pakkumise number QU-0029 edit Muuda Ki…" at bounding box center [759, 424] width 1483 height 516
click at [241, 83] on div "Peetri tn 5 QU-0029 Etapp: Töös arrow_drop_down notes 2 [PERSON_NAME] business …" at bounding box center [759, 78] width 1483 height 29
click at [215, 148] on span "Manused" at bounding box center [200, 140] width 63 height 19
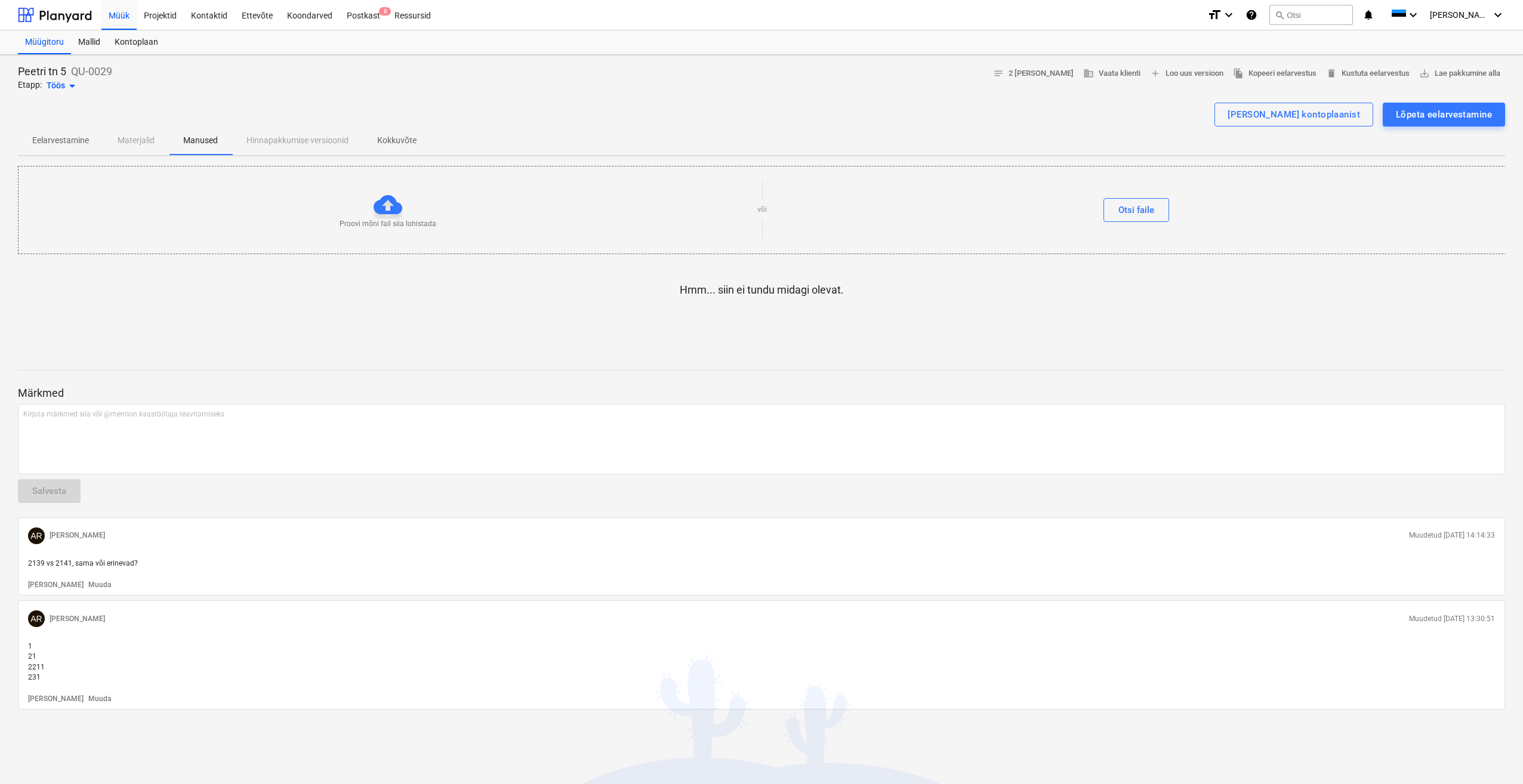
click at [70, 140] on p "Eelarvestamine" at bounding box center [61, 140] width 57 height 12
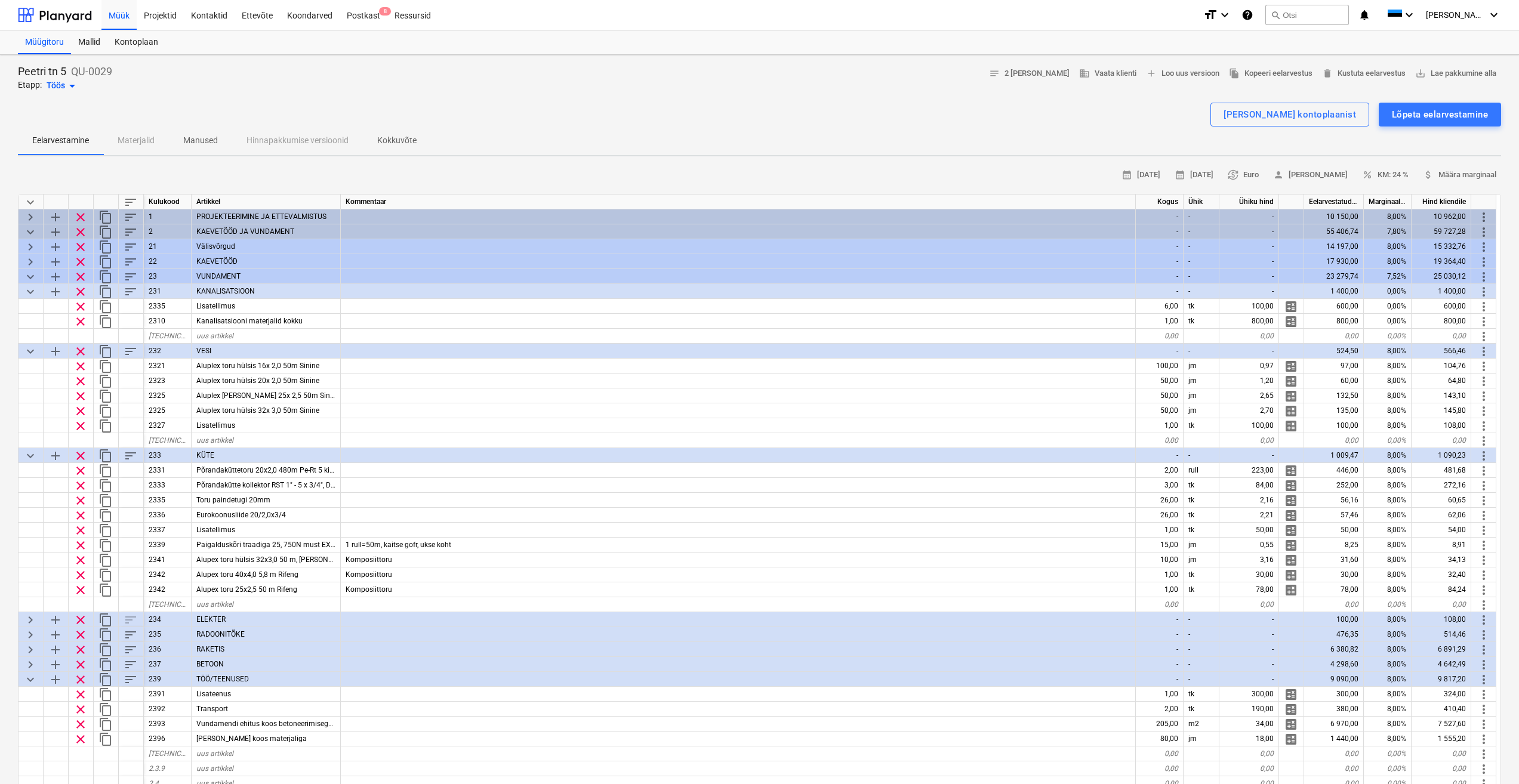
click at [194, 140] on p "Manused" at bounding box center [200, 140] width 34 height 12
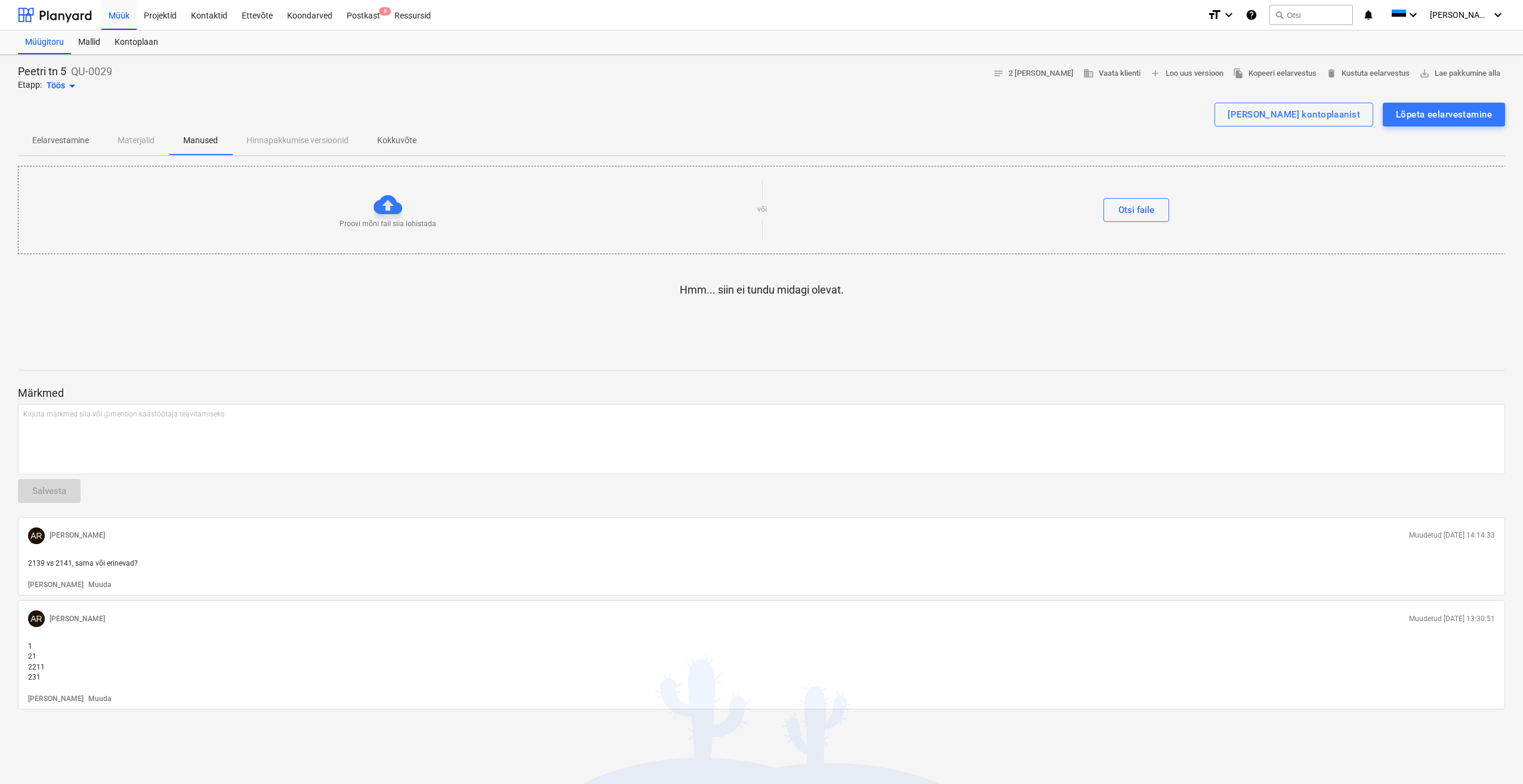
click at [54, 144] on p "Eelarvestamine" at bounding box center [61, 140] width 57 height 12
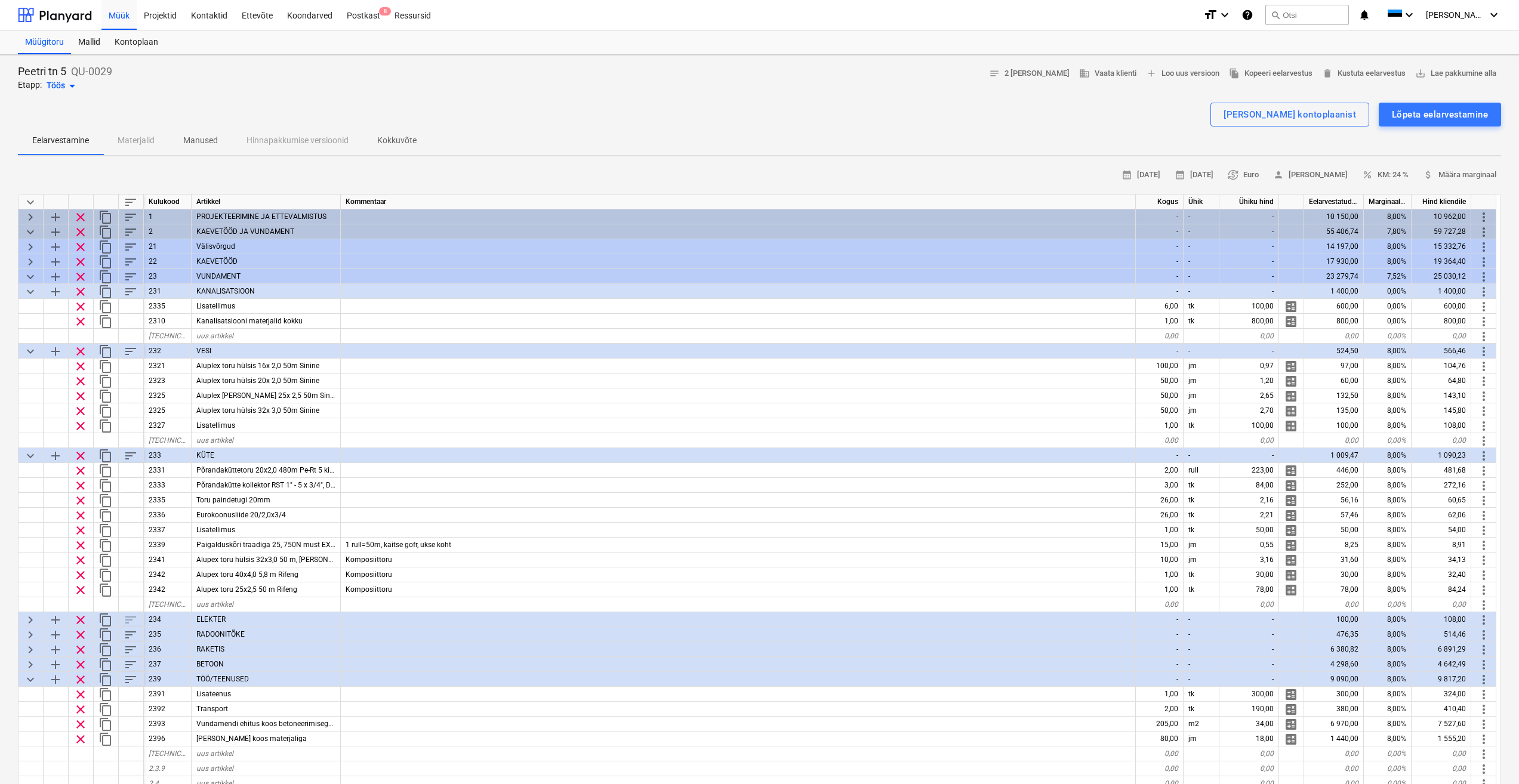
click at [377, 80] on div "Peetri tn 5 QU-0029 Etapp: Töös arrow_drop_down notes 2 [PERSON_NAME] business …" at bounding box center [759, 78] width 1483 height 29
click at [504, 92] on div "Peetri tn 5 QU-0029 Etapp: Töös arrow_drop_down notes 2 [PERSON_NAME] business …" at bounding box center [760, 701] width 1519 height 1293
click at [48, 40] on div "Müügitoru" at bounding box center [44, 42] width 53 height 24
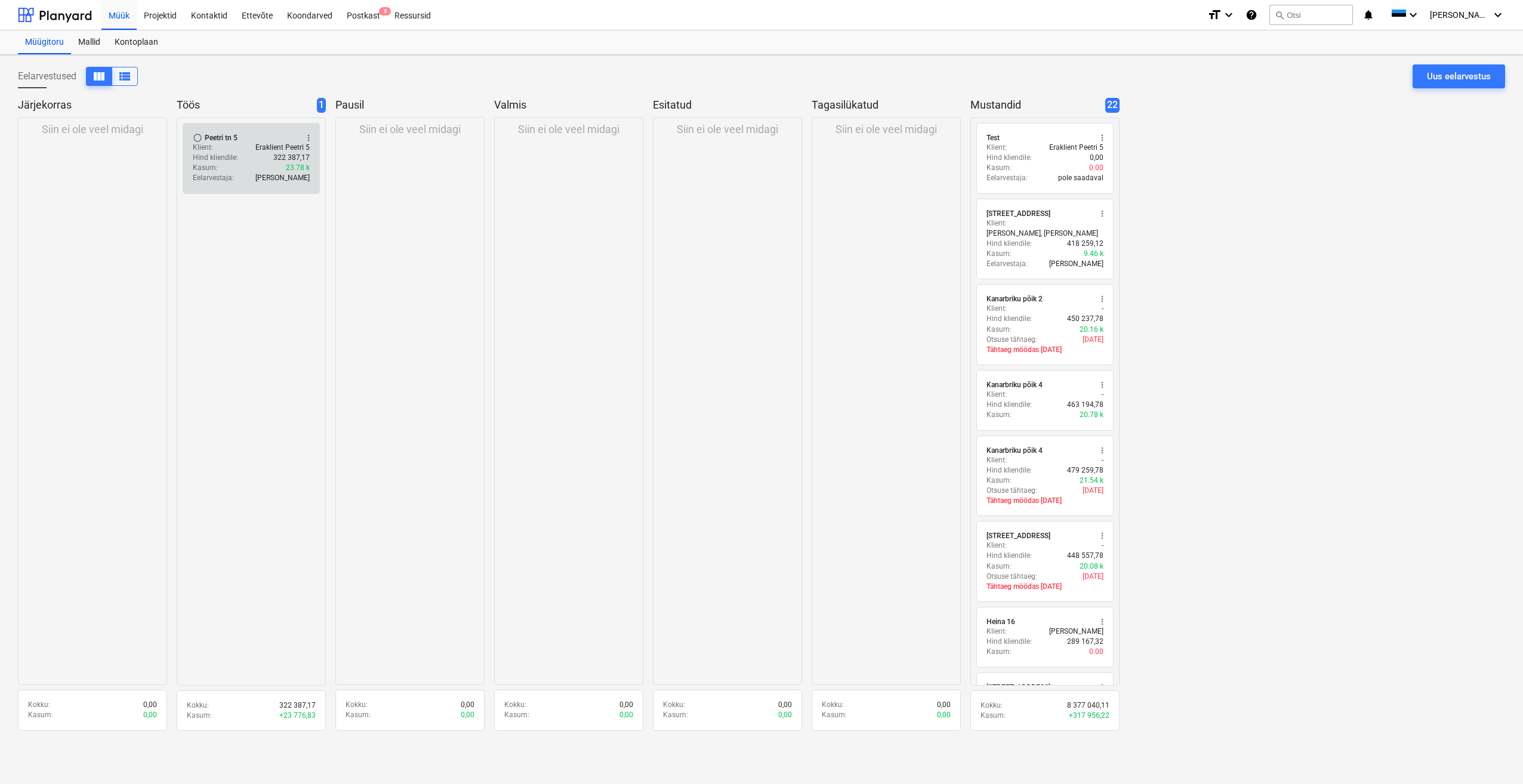
click at [228, 147] on div "Klient : Eraklient Peetri 5" at bounding box center [251, 147] width 117 height 11
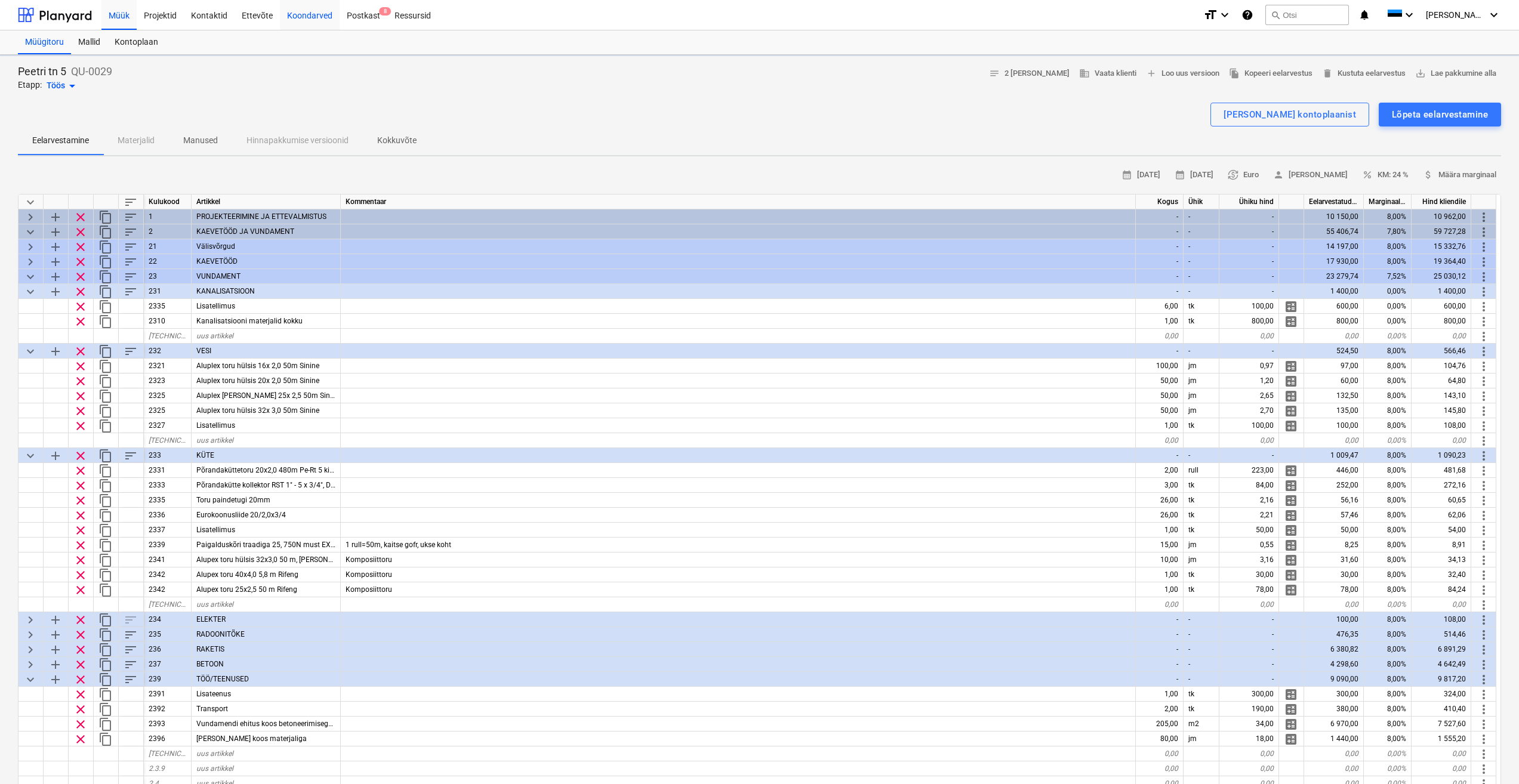
type textarea "x"
